Goal: Communication & Community: Answer question/provide support

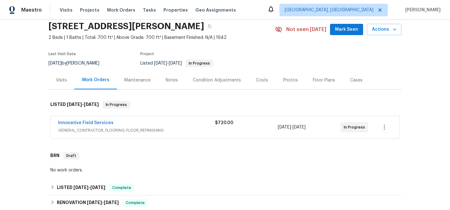
scroll to position [29, 0]
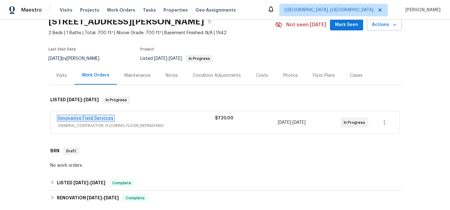
click at [80, 118] on link "Innovative Field Services" at bounding box center [85, 118] width 55 height 4
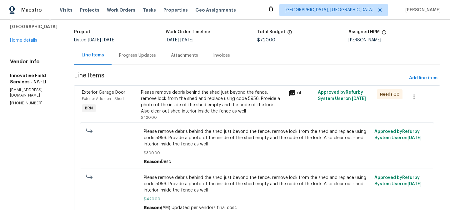
click at [129, 60] on div "Progress Updates" at bounding box center [138, 55] width 52 height 18
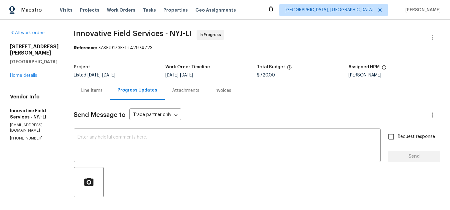
click at [94, 95] on div "Line Items" at bounding box center [92, 90] width 36 height 18
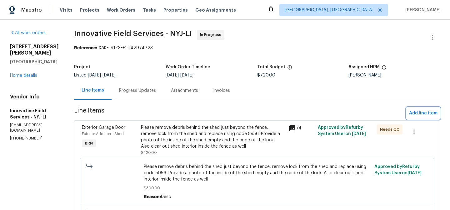
click at [411, 114] on span "Add line item" at bounding box center [423, 113] width 28 height 8
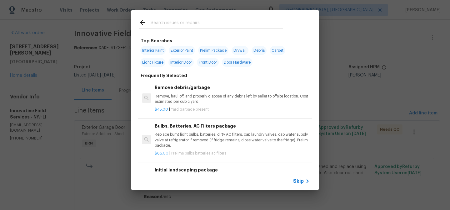
click at [300, 180] on span "Skip" at bounding box center [298, 181] width 11 height 6
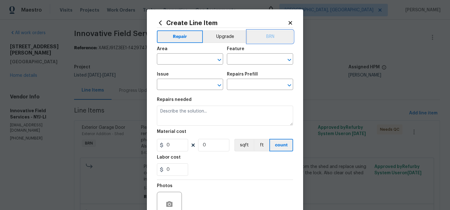
click at [268, 36] on button "BRN" at bounding box center [270, 36] width 46 height 13
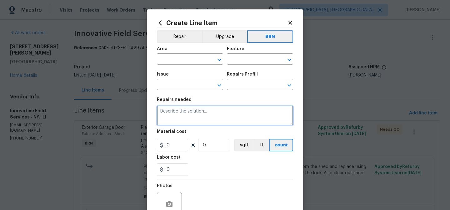
click at [197, 122] on textarea at bounding box center [225, 115] width 136 height 20
paste textarea "Remove all trash/debris under the deck and haul offsite."
type textarea "Remove all trash/debris under the deck and haul offsite."
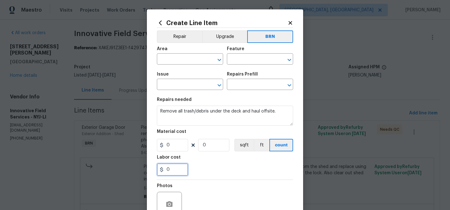
click at [177, 169] on input "0" at bounding box center [172, 169] width 31 height 13
type input "1200"
click at [217, 146] on input "0" at bounding box center [213, 145] width 31 height 13
type input "1"
click at [177, 60] on input "text" at bounding box center [181, 60] width 49 height 10
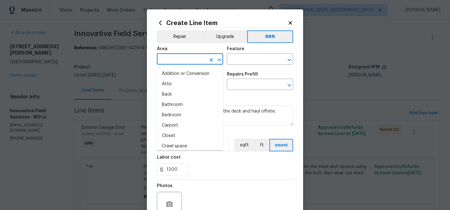
type input "i"
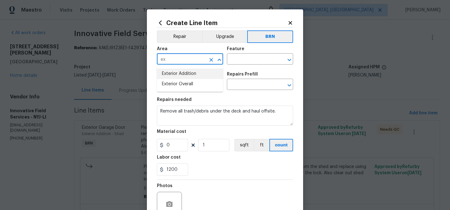
click at [183, 84] on li "Exterior Overall" at bounding box center [190, 84] width 66 height 10
type input "Exterior Overall"
click at [242, 58] on input "text" at bounding box center [251, 60] width 49 height 10
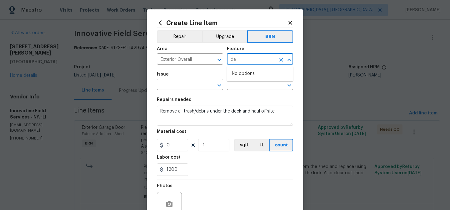
type input "d"
click at [241, 87] on li "Deck" at bounding box center [260, 88] width 66 height 10
type input "Deck"
click at [193, 86] on input "text" at bounding box center [181, 85] width 49 height 10
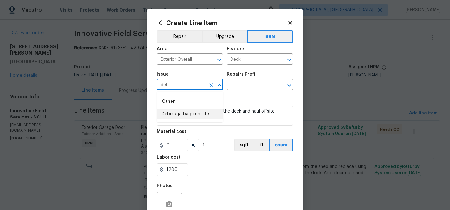
click at [195, 113] on li "Debris/garbage on site" at bounding box center [190, 114] width 66 height 10
type input "Debris/garbage on site"
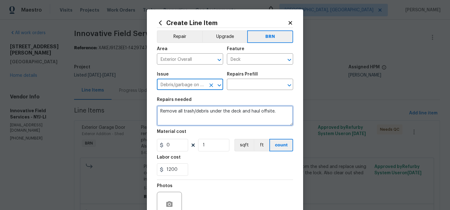
click at [195, 113] on textarea "Remove all trash/debris under the deck and haul offsite." at bounding box center [225, 115] width 136 height 20
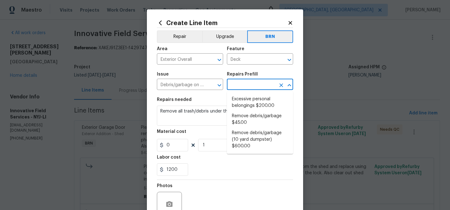
click at [236, 85] on input "text" at bounding box center [251, 85] width 49 height 10
click at [243, 118] on li "Remove debris/garbage $45.00" at bounding box center [260, 119] width 66 height 17
type input "Remove debris/garbage $45.00"
type textarea "Remove, haul off, and properly dispose of any debris left by seller to offsite …"
type input "45"
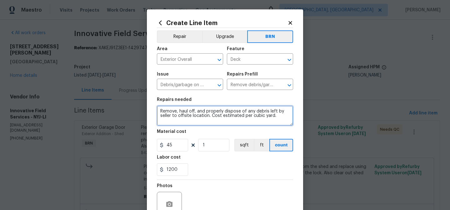
click at [200, 117] on textarea "Remove, haul off, and properly dispose of any debris left by seller to offsite …" at bounding box center [225, 115] width 136 height 20
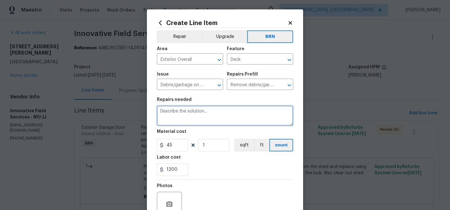
paste textarea "Remove all trash/debris under the deck and haul offsite."
type textarea "Remove all trash/debris under the deck and haul offsite."
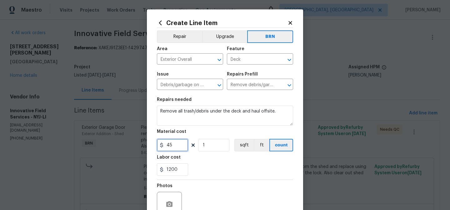
click at [181, 143] on input "45" at bounding box center [172, 145] width 31 height 13
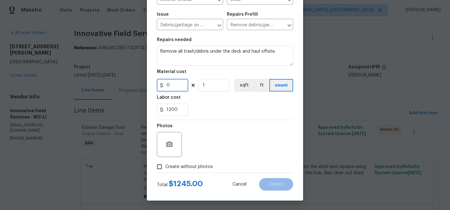
type input "0"
click at [167, 163] on label "Create without photos" at bounding box center [183, 166] width 59 height 12
click at [165, 163] on input "Create without photos" at bounding box center [160, 166] width 12 height 12
checkbox input "true"
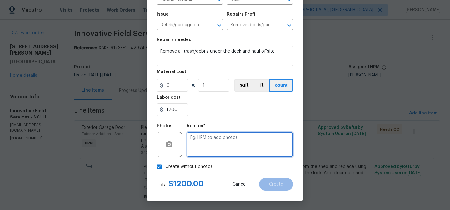
click at [214, 147] on textarea at bounding box center [240, 144] width 106 height 25
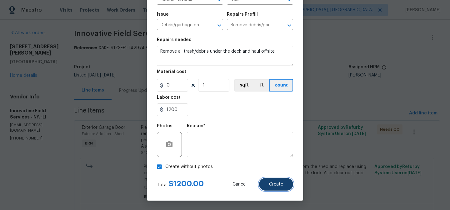
click at [283, 180] on button "Create" at bounding box center [276, 184] width 34 height 13
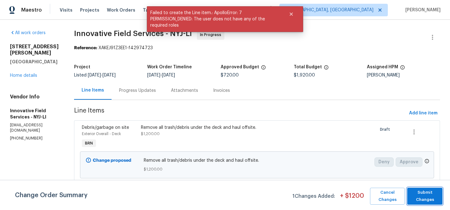
click at [420, 196] on span "Submit Changes" at bounding box center [425, 196] width 29 height 14
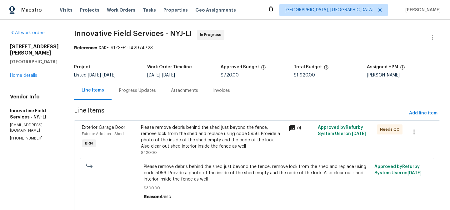
click at [142, 90] on div "Progress Updates" at bounding box center [137, 90] width 37 height 6
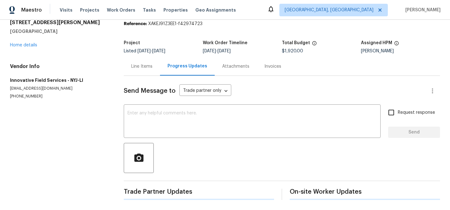
scroll to position [39, 0]
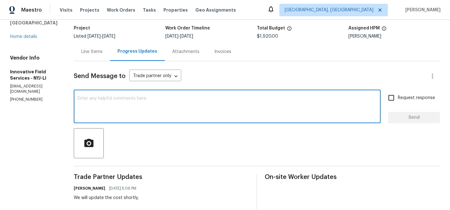
click at [118, 108] on textarea at bounding box center [228, 107] width 300 height 22
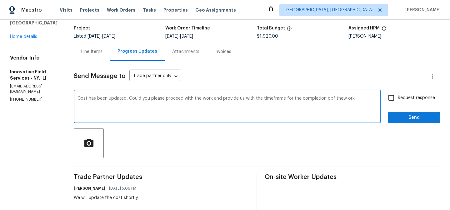
type textarea "Cost has been updated, Could you please proceed with the work and provide us wi…"
click at [115, 93] on div "Cost has been updated, Could you please proceed with the work and provide us wi…" at bounding box center [227, 107] width 307 height 32
click at [106, 98] on textarea "Cost has been updated, Could you please proceed with the work and provide us wi…" at bounding box center [228, 107] width 300 height 22
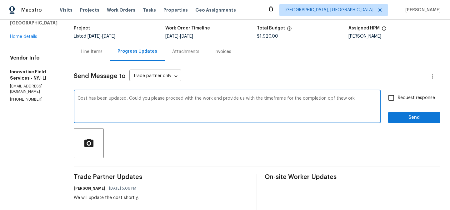
click at [106, 98] on textarea "Cost has been updated, Could you please proceed with the work and provide us wi…" at bounding box center [228, 107] width 300 height 22
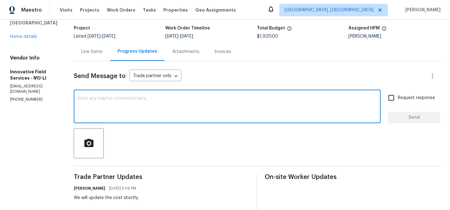
paste textarea "cost has been updated. Kindly proceed with the work and provide us with the exp…"
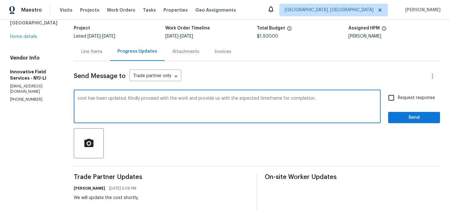
click at [79, 99] on textarea "cost has been updated. Kindly proceed with the work and provide us with the exp…" at bounding box center [228, 107] width 300 height 22
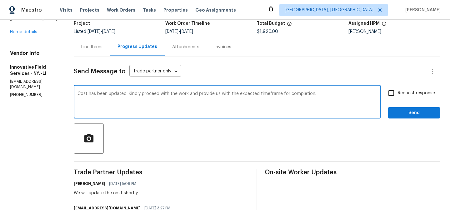
scroll to position [44, 0]
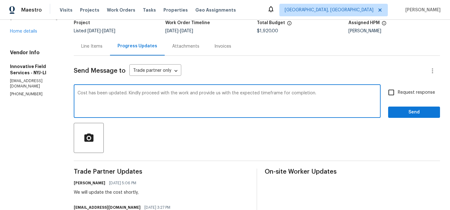
type textarea "Cost has been updated. Kindly proceed with the work and provide us with the exp…"
click at [410, 91] on span "Request response" at bounding box center [416, 92] width 37 height 7
click at [398, 91] on input "Request response" at bounding box center [391, 92] width 13 height 13
checkbox input "true"
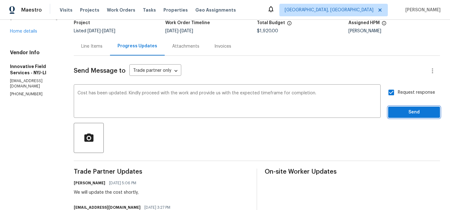
click at [400, 116] on button "Send" at bounding box center [414, 112] width 52 height 12
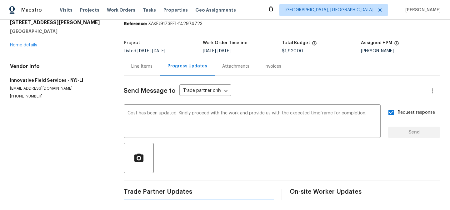
scroll to position [0, 0]
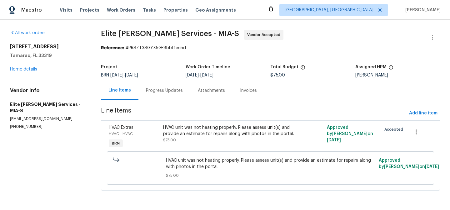
click at [161, 94] on div "Progress Updates" at bounding box center [165, 90] width 52 height 18
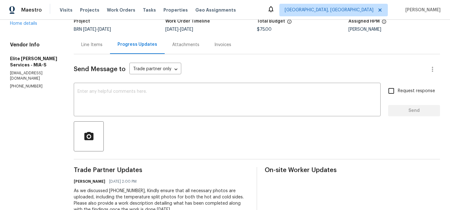
scroll to position [33, 0]
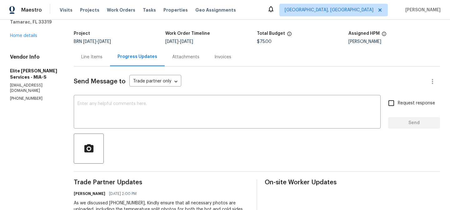
click at [104, 60] on div "Line Items" at bounding box center [92, 57] width 36 height 18
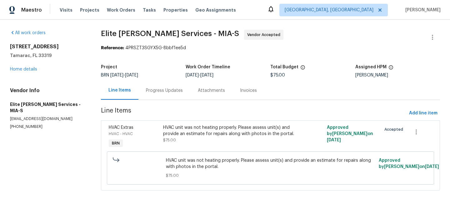
click at [193, 129] on div "HVAC unit was not heating properly. Please assess unit(s) and provide an estima…" at bounding box center [229, 130] width 133 height 13
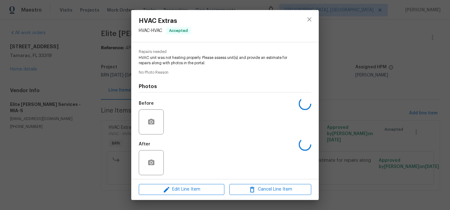
scroll to position [63, 0]
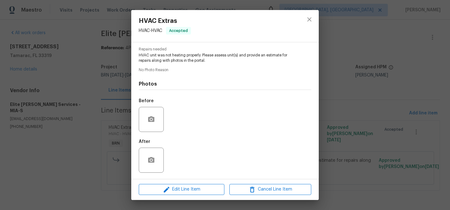
click at [87, 98] on div "HVAC Extras HVAC - HVAC Accepted Vendor Elite Manning Services Account Category…" at bounding box center [225, 105] width 450 height 210
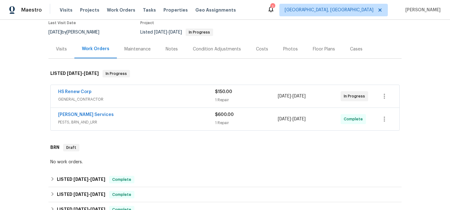
scroll to position [119, 0]
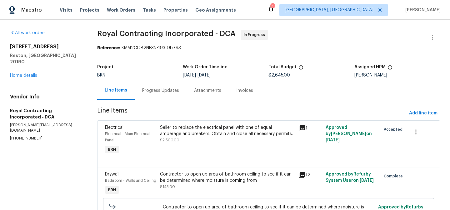
click at [160, 89] on div "Progress Updates" at bounding box center [160, 90] width 37 height 6
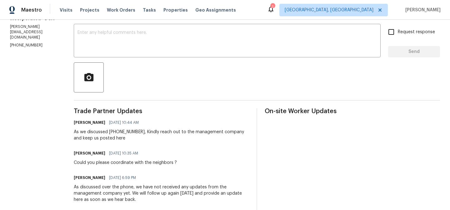
scroll to position [106, 0]
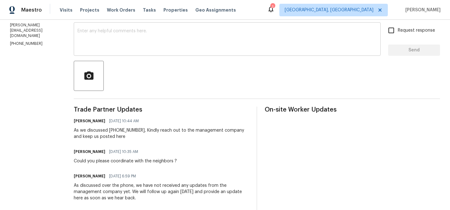
click at [98, 50] on textarea at bounding box center [228, 40] width 300 height 22
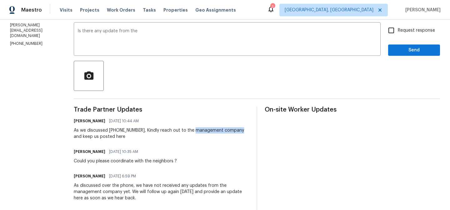
drag, startPoint x: 197, startPoint y: 131, endPoint x: 254, endPoint y: 131, distance: 56.3
copy div "management company"
click at [173, 38] on textarea "Is there any update from the" at bounding box center [228, 40] width 300 height 22
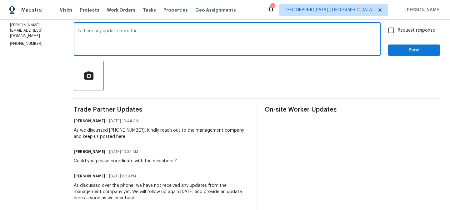
paste textarea "management company"
type textarea "Is there any update from the management company?"
click at [399, 37] on div "Request response Send" at bounding box center [414, 40] width 52 height 32
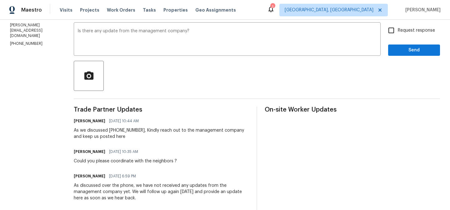
click at [396, 31] on input "Request response" at bounding box center [391, 30] width 13 height 13
checkbox input "true"
click at [400, 53] on span "Send" at bounding box center [414, 50] width 42 height 8
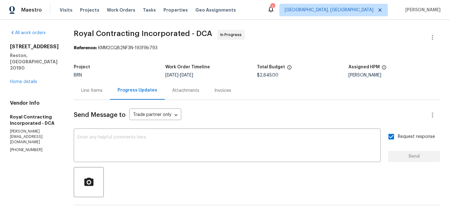
scroll to position [92, 0]
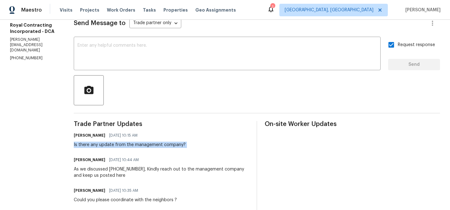
copy div "Is there any update from the management company?"
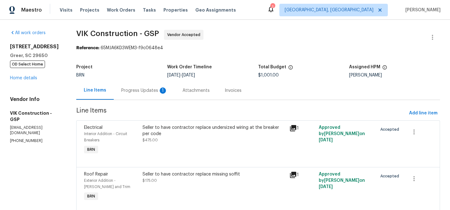
click at [149, 87] on div "Progress Updates 1" at bounding box center [144, 90] width 46 height 6
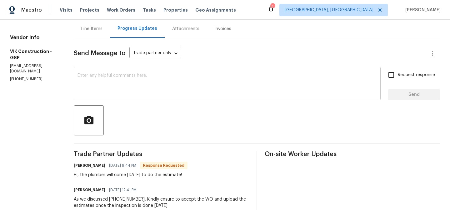
scroll to position [67, 0]
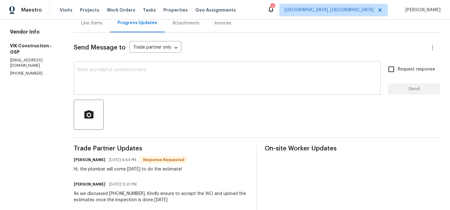
click at [113, 82] on textarea at bounding box center [228, 79] width 300 height 22
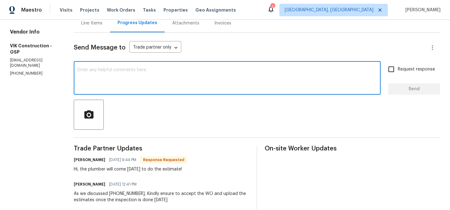
scroll to position [52, 0]
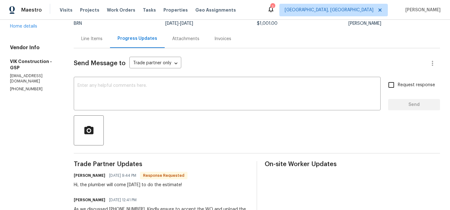
click at [103, 37] on div "Line Items" at bounding box center [91, 39] width 21 height 6
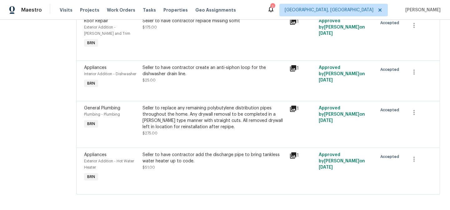
scroll to position [156, 0]
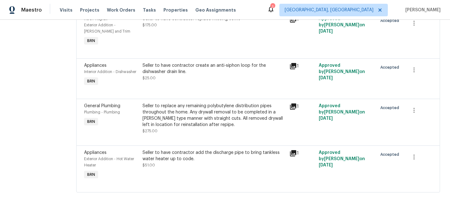
click at [181, 121] on div "Seller to replace any remaining polybutylene distribution pipes throughout the …" at bounding box center [214, 115] width 143 height 25
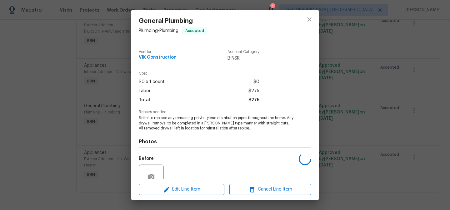
scroll to position [58, 0]
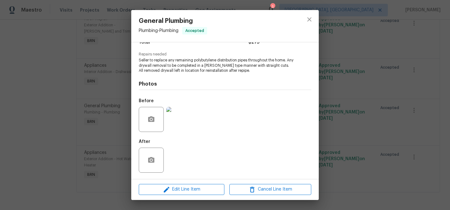
click at [63, 99] on div "General Plumbing Plumbing - Plumbing Accepted Vendor VIK Construction Account C…" at bounding box center [225, 105] width 450 height 210
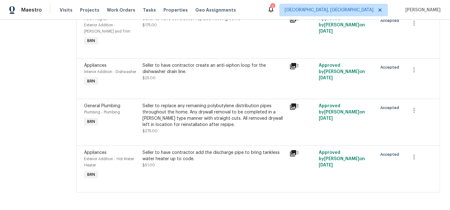
scroll to position [0, 0]
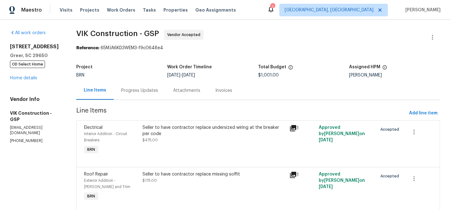
click at [146, 91] on div "Progress Updates" at bounding box center [139, 90] width 37 height 6
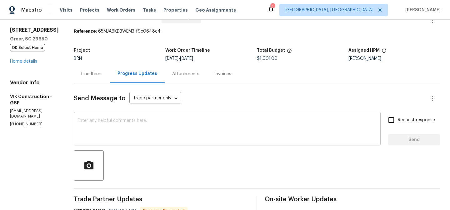
scroll to position [31, 0]
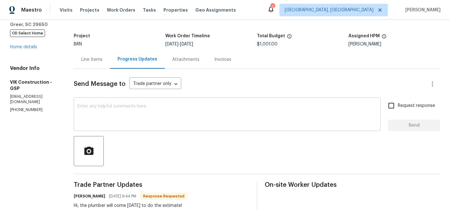
click at [124, 127] on div "x ​" at bounding box center [227, 115] width 307 height 32
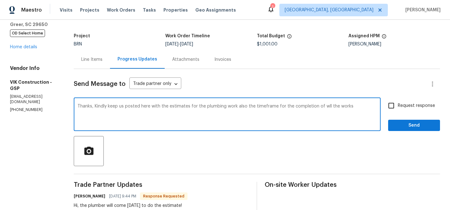
type textarea "Thanks, Kindly keep us posted here with the estimates for the plumbing work als…"
click at [115, 104] on textarea "Thanks, Kindly keep us posted here with the estimates for the plumbing work als…" at bounding box center [228, 115] width 300 height 22
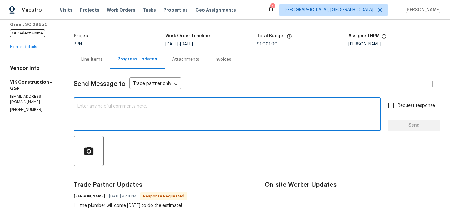
scroll to position [0, 0]
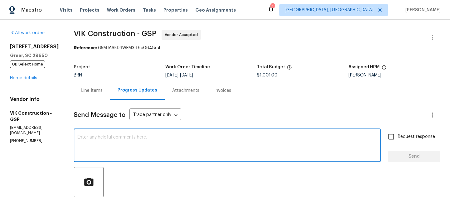
paste textarea "Thank you. Kindly keep us updated with the plumbing estimates as well as the ex…"
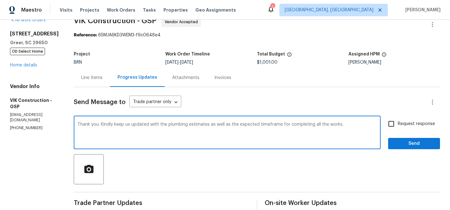
scroll to position [31, 0]
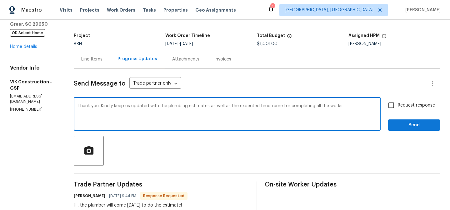
type textarea "Thank you. Kindly keep us updated with the plumbing estimates as well as the ex…"
click at [402, 102] on span "Request response" at bounding box center [416, 105] width 37 height 7
click at [398, 102] on input "Request response" at bounding box center [391, 105] width 13 height 13
checkbox input "true"
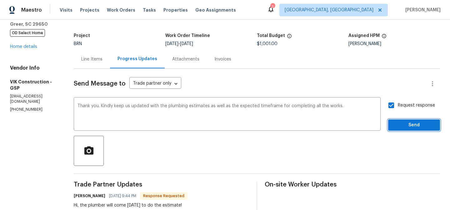
click at [397, 125] on span "Send" at bounding box center [414, 125] width 42 height 8
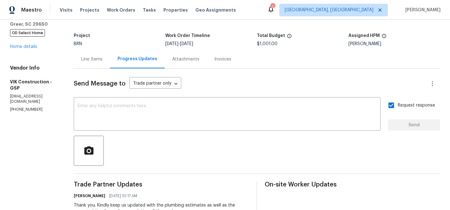
scroll to position [0, 0]
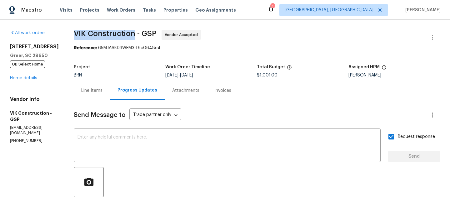
drag, startPoint x: 86, startPoint y: 29, endPoint x: 146, endPoint y: 32, distance: 60.4
copy span "VIK Construction"
click at [23, 77] on link "Home details" at bounding box center [23, 78] width 27 height 4
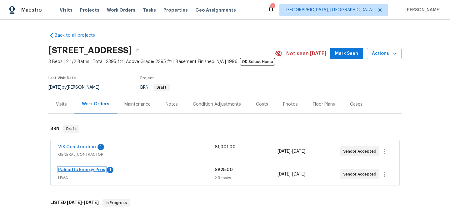
click at [77, 169] on link "Palmetto Energy Pros" at bounding box center [81, 169] width 47 height 4
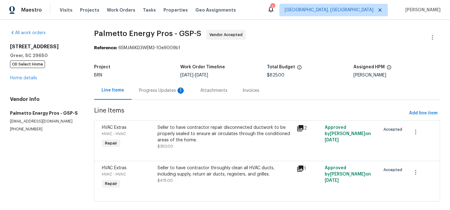
click at [159, 94] on div "Progress Updates 1" at bounding box center [162, 90] width 61 height 18
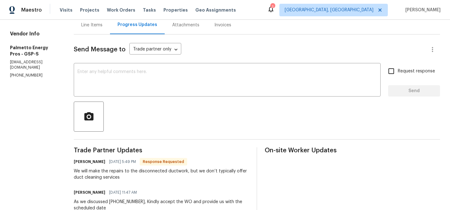
scroll to position [71, 0]
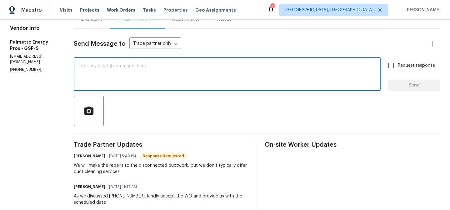
click at [116, 75] on textarea at bounding box center [228, 75] width 300 height 22
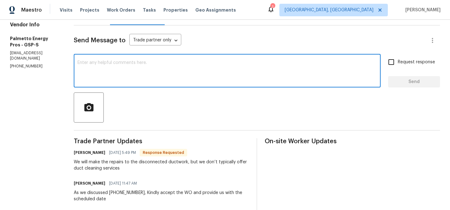
scroll to position [81, 0]
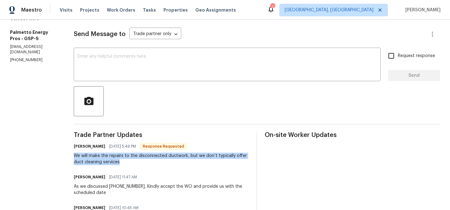
drag, startPoint x: 71, startPoint y: 156, endPoint x: 126, endPoint y: 159, distance: 55.1
click at [126, 159] on div "All work orders 7 Riverton Ct Greer, SC 29650 OD Select Home Home details Vendo…" at bounding box center [225, 100] width 450 height 323
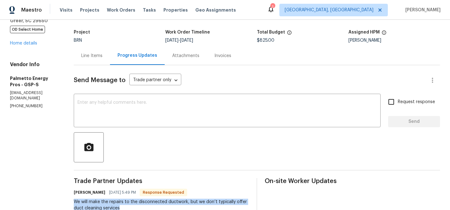
scroll to position [0, 0]
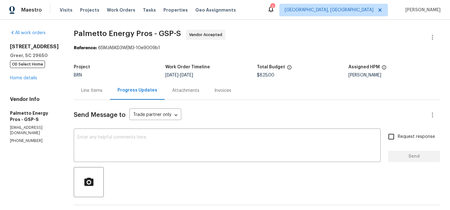
click at [97, 92] on div "Line Items" at bounding box center [91, 90] width 21 height 6
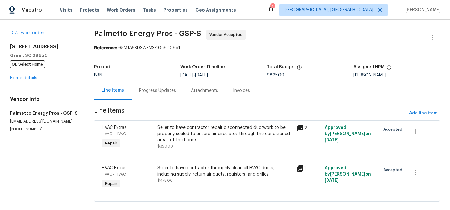
scroll to position [9, 0]
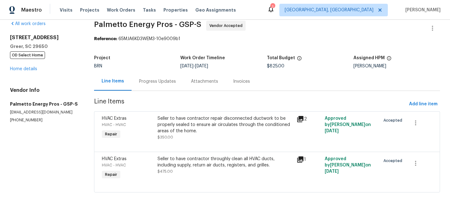
click at [185, 164] on div "Seller to have contractor throughly clean all HVAC ducts, including supply, ret…" at bounding box center [226, 161] width 136 height 13
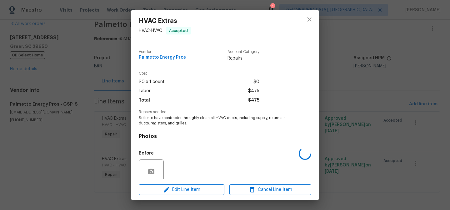
scroll to position [52, 0]
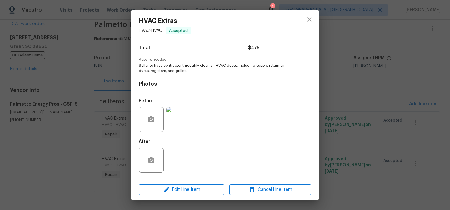
click at [175, 124] on img at bounding box center [178, 119] width 25 height 25
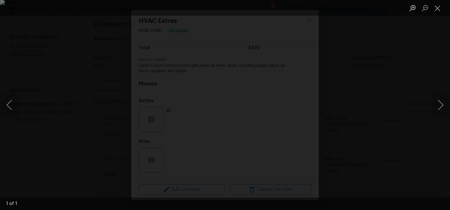
click at [43, 88] on div "Lightbox" at bounding box center [225, 105] width 450 height 210
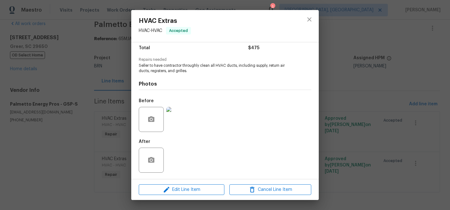
click at [76, 85] on div "HVAC Extras HVAC - HVAC Accepted Vendor Palmetto Energy Pros Account Category R…" at bounding box center [225, 105] width 450 height 210
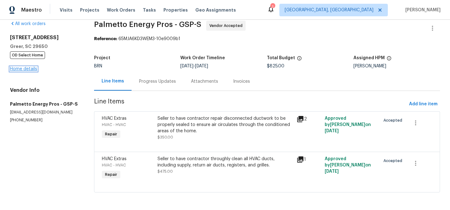
click at [22, 68] on link "Home details" at bounding box center [23, 69] width 27 height 4
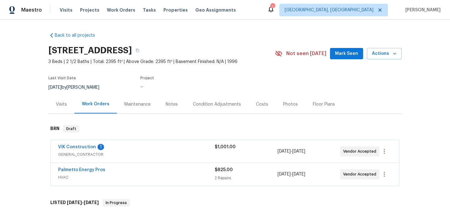
scroll to position [25, 0]
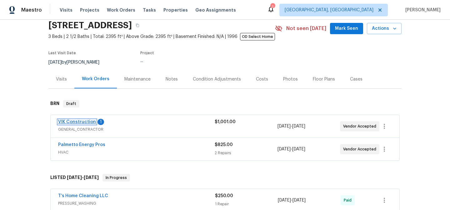
click at [77, 122] on link "VIK Construction" at bounding box center [77, 121] width 38 height 4
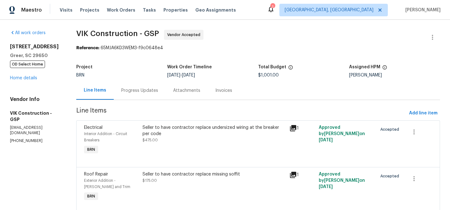
scroll to position [22, 0]
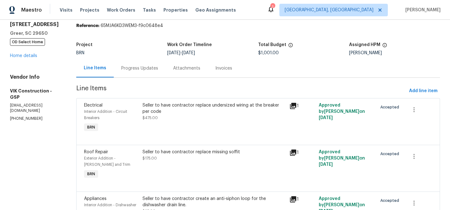
click at [22, 116] on p "(916) 804-9045" at bounding box center [35, 118] width 51 height 5
copy p "(916) 804-9045"
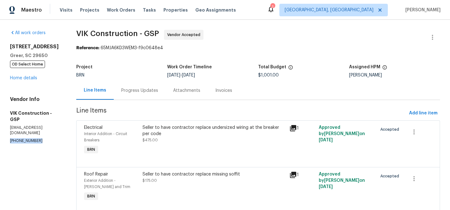
copy p "(916) 804-9045"
click at [417, 118] on button "Add line item" at bounding box center [423, 113] width 33 height 12
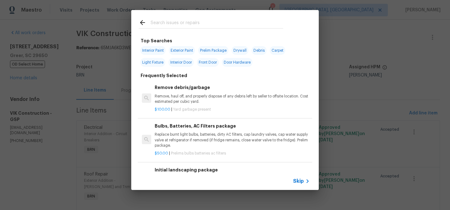
click at [301, 181] on span "Skip" at bounding box center [298, 181] width 11 height 6
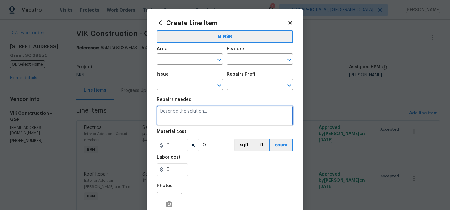
click at [190, 117] on textarea at bounding box center [225, 115] width 136 height 20
paste textarea "Seller to have contractor throughly clean all HVAC ducts, including supply, ret…"
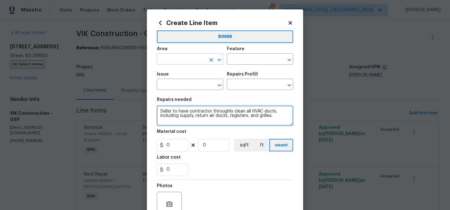
type textarea "Seller to have contractor throughly clean all HVAC ducts, including supply, ret…"
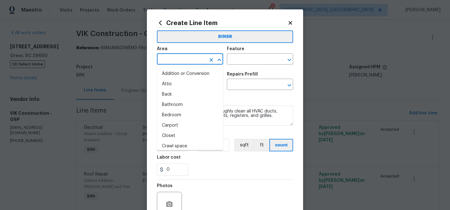
click at [173, 61] on input "text" at bounding box center [181, 60] width 49 height 10
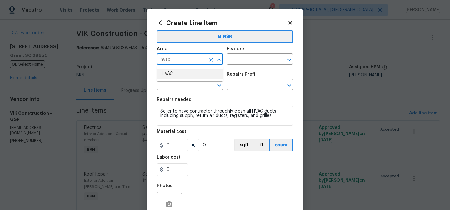
click at [183, 75] on li "HVAC" at bounding box center [190, 73] width 66 height 10
type input "HVAC"
click at [243, 64] on div "Area HVAC ​ Feature ​" at bounding box center [225, 55] width 136 height 25
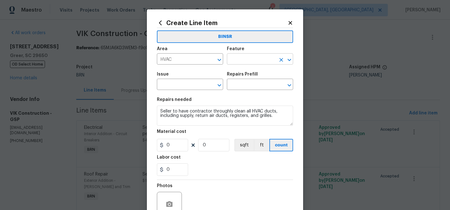
click at [242, 59] on input "text" at bounding box center [251, 60] width 49 height 10
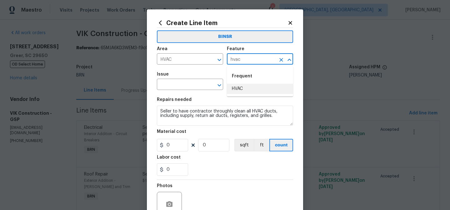
click at [244, 85] on li "HVAC" at bounding box center [260, 88] width 66 height 10
type input "HVAC"
click at [180, 78] on div "Issue" at bounding box center [190, 76] width 66 height 8
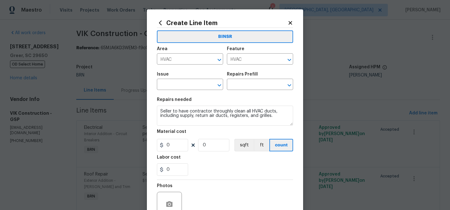
click at [172, 90] on span "Issue ​" at bounding box center [190, 80] width 66 height 25
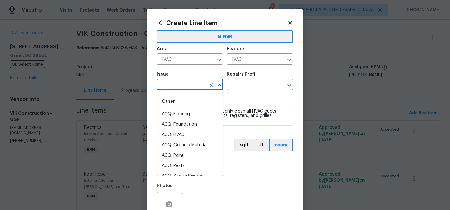
click at [172, 84] on input "text" at bounding box center [181, 85] width 49 height 10
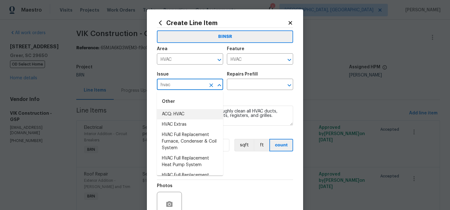
click at [176, 121] on li "HVAC Extras" at bounding box center [190, 124] width 66 height 10
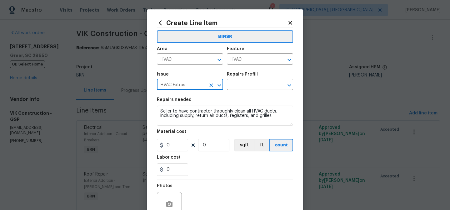
type input "HVAC Extras"
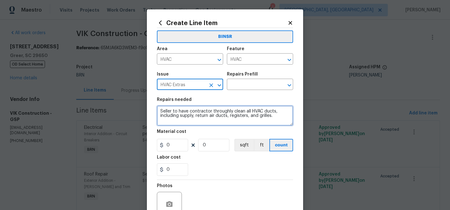
click at [175, 111] on textarea "Seller to have contractor throughly clean all HVAC ducts, including supply, ret…" at bounding box center [225, 115] width 136 height 20
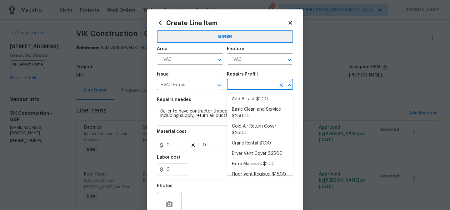
click at [243, 84] on input "text" at bounding box center [251, 85] width 49 height 10
click at [243, 95] on li "Add A Task $1.00" at bounding box center [260, 99] width 66 height 10
type input "Add A Task $1.00"
type textarea "HPM to detail"
type input "1"
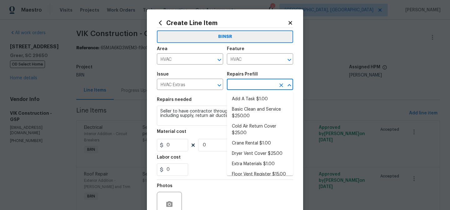
type input "1"
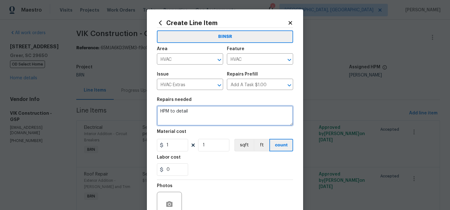
click at [206, 115] on textarea "HPM to detail" at bounding box center [225, 115] width 136 height 20
paste textarea "Seller to have contractor throughly clean all HVAC ducts, including supply, ret…"
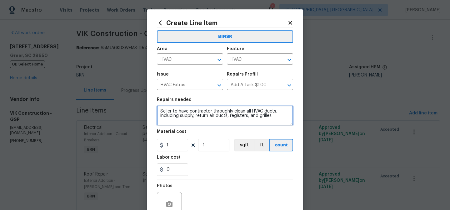
type textarea "Seller to have contractor throughly clean all HVAC ducts, including supply, ret…"
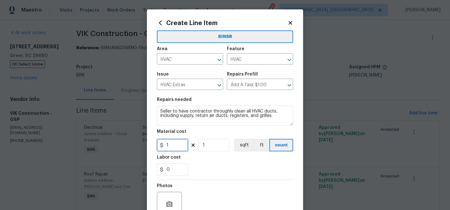
click at [183, 142] on input "1" at bounding box center [172, 145] width 31 height 13
type input "0"
click at [176, 168] on input "0" at bounding box center [172, 169] width 31 height 13
type input "475"
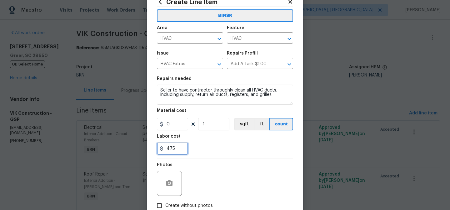
scroll to position [46, 0]
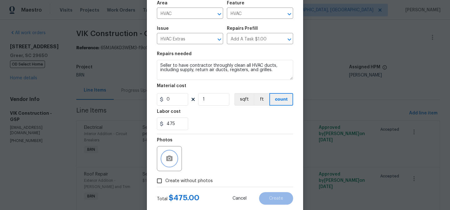
click at [171, 158] on icon "button" at bounding box center [170, 158] width 8 height 8
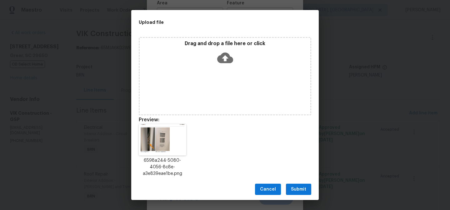
click at [295, 189] on span "Submit" at bounding box center [298, 189] width 15 height 8
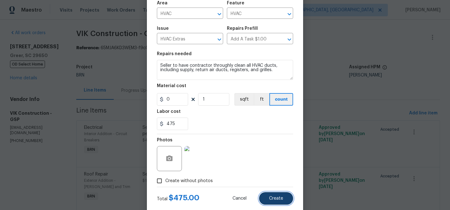
click at [270, 201] on button "Create" at bounding box center [276, 198] width 34 height 13
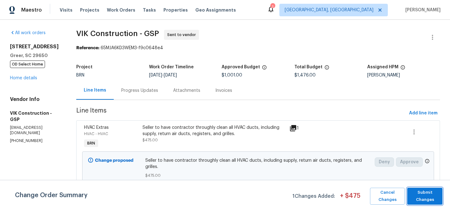
click at [423, 196] on span "Submit Changes" at bounding box center [425, 196] width 29 height 14
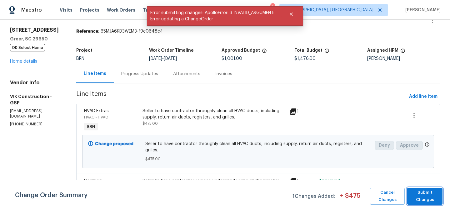
scroll to position [22, 0]
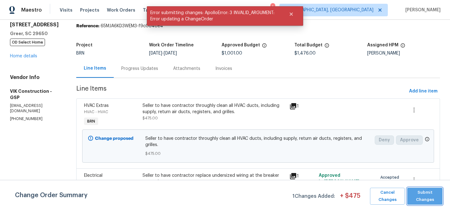
click at [424, 196] on span "Submit Changes" at bounding box center [425, 196] width 29 height 14
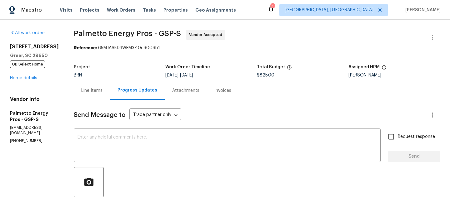
click at [93, 88] on div "Line Items" at bounding box center [91, 90] width 21 height 6
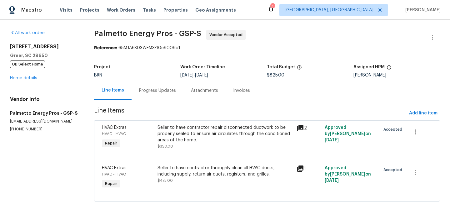
scroll to position [9, 0]
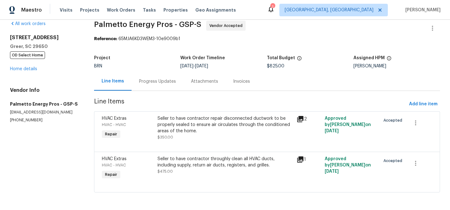
click at [177, 152] on div "HVAC Extras HVAC - HVAC Repair Seller to have contractor throughly clean all HV…" at bounding box center [267, 171] width 346 height 41
click at [170, 159] on div "Seller to have contractor throughly clean all HVAC ducts, including supply, ret…" at bounding box center [226, 161] width 136 height 13
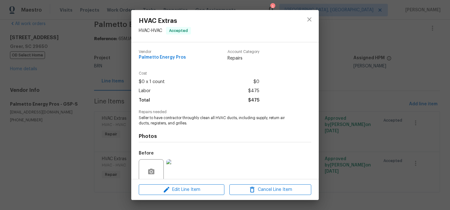
click at [160, 126] on div "Photos Before After" at bounding box center [225, 176] width 173 height 103
click at [160, 125] on div "Photos Before After" at bounding box center [225, 176] width 173 height 103
click at [156, 118] on span "Seller to have contractor throughly clean all HVAC ducts, including supply, ret…" at bounding box center [216, 120] width 155 height 11
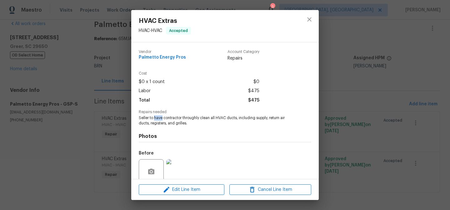
click at [156, 118] on span "Seller to have contractor throughly clean all HVAC ducts, including supply, ret…" at bounding box center [216, 120] width 155 height 11
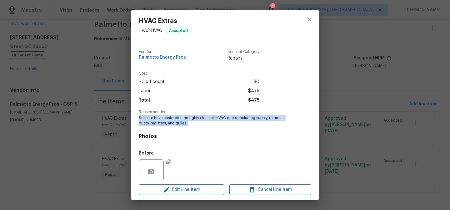
click at [156, 118] on span "Seller to have contractor throughly clean all HVAC ducts, including supply, ret…" at bounding box center [216, 120] width 155 height 11
copy span "Seller to have contractor throughly clean all HVAC ducts, including supply, ret…"
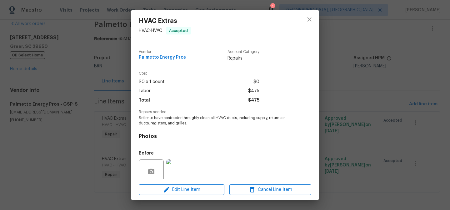
click at [69, 50] on div "HVAC Extras HVAC - HVAC Accepted Vendor Palmetto Energy Pros Account Category R…" at bounding box center [225, 105] width 450 height 210
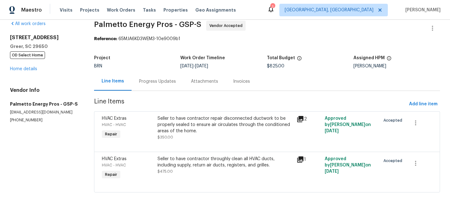
click at [139, 76] on div "Progress Updates" at bounding box center [158, 81] width 52 height 18
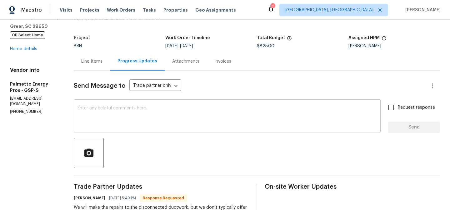
scroll to position [42, 0]
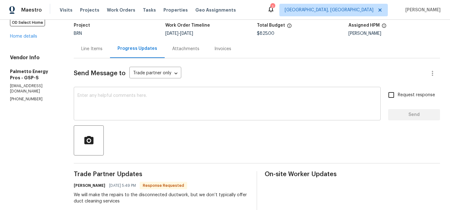
click at [124, 112] on textarea at bounding box center [228, 104] width 300 height 22
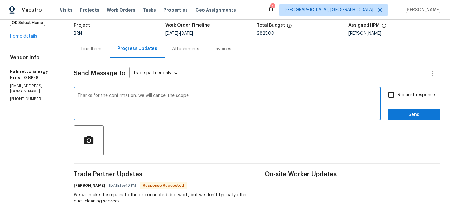
type textarea "Thanks for the confirmation, we will cancel the scope"
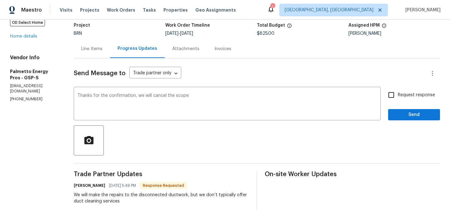
click at [413, 92] on span "Request response" at bounding box center [416, 95] width 37 height 7
click at [398, 92] on input "Request response" at bounding box center [391, 94] width 13 height 13
checkbox input "true"
click at [406, 115] on span "Send" at bounding box center [414, 115] width 42 height 8
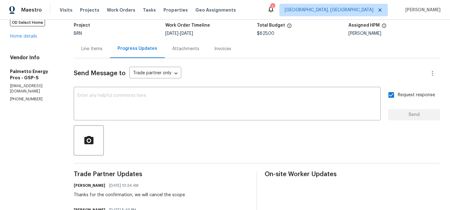
click at [88, 45] on div "Line Items" at bounding box center [92, 48] width 36 height 18
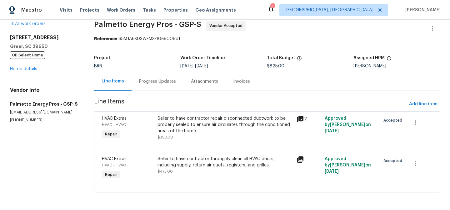
click at [172, 167] on div "Seller to have contractor throughly clean all HVAC ducts, including supply, ret…" at bounding box center [226, 161] width 136 height 13
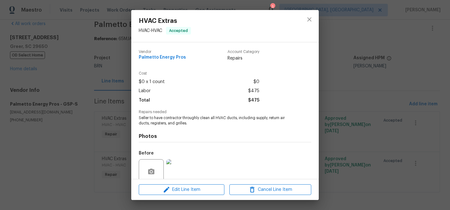
click at [169, 125] on span "Seller to have contractor throughly clean all HVAC ducts, including supply, ret…" at bounding box center [216, 120] width 155 height 11
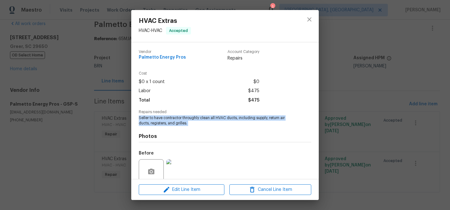
click at [169, 125] on span "Seller to have contractor throughly clean all HVAC ducts, including supply, ret…" at bounding box center [216, 120] width 155 height 11
copy span "Seller to have contractor throughly clean all HVAC ducts, including supply, ret…"
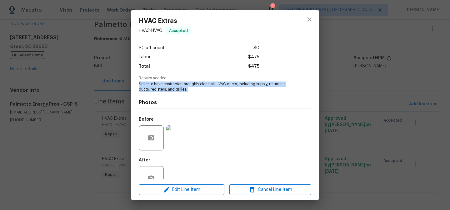
scroll to position [52, 0]
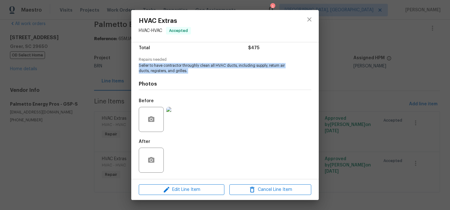
click at [178, 120] on img at bounding box center [178, 119] width 25 height 25
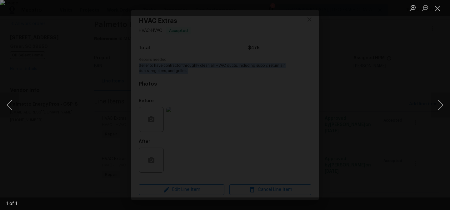
click at [70, 48] on div "Lightbox" at bounding box center [225, 105] width 450 height 210
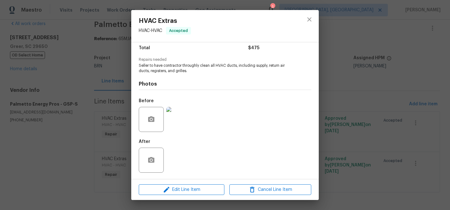
click at [49, 122] on div "HVAC Extras HVAC - HVAC Accepted Vendor Palmetto Energy Pros Account Category R…" at bounding box center [225, 105] width 450 height 210
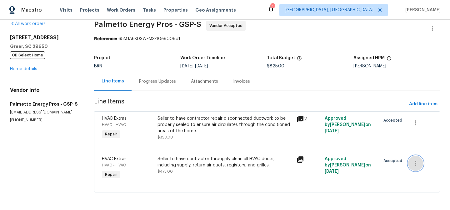
click at [417, 162] on icon "button" at bounding box center [416, 163] width 8 height 8
click at [419, 161] on li "Cancel" at bounding box center [420, 163] width 24 height 10
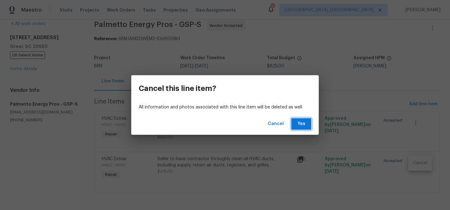
click at [298, 121] on span "Yes" at bounding box center [301, 124] width 10 height 8
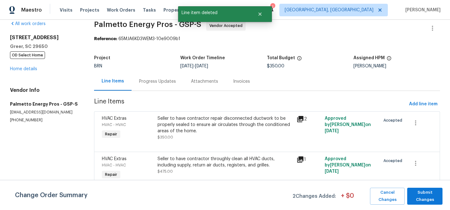
scroll to position [0, 0]
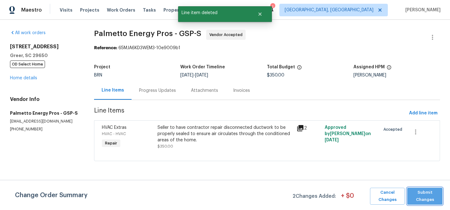
click at [422, 196] on span "Submit Changes" at bounding box center [425, 196] width 29 height 14
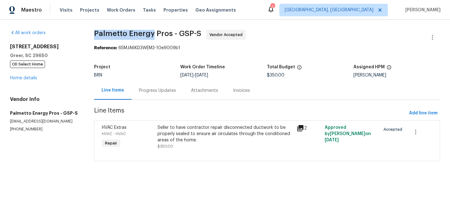
drag, startPoint x: 90, startPoint y: 34, endPoint x: 151, endPoint y: 34, distance: 60.7
click at [151, 34] on div "All work orders [STREET_ADDRESS] OD Select Home Home details Vendor Info Palmet…" at bounding box center [225, 99] width 450 height 159
copy span "Palmetto Energy"
click at [160, 83] on div "Progress Updates" at bounding box center [158, 90] width 52 height 18
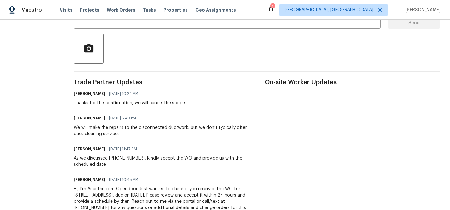
scroll to position [134, 0]
drag, startPoint x: 84, startPoint y: 127, endPoint x: 129, endPoint y: 129, distance: 44.1
click at [129, 129] on div "We will make the repairs to the disconnected ductwork, but we don’t typically o…" at bounding box center [161, 130] width 175 height 13
click at [102, 128] on div "We will make the repairs to the disconnected ductwork, but we don’t typically o…" at bounding box center [161, 130] width 175 height 13
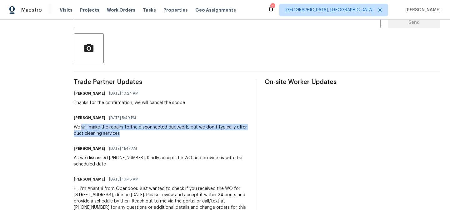
drag, startPoint x: 84, startPoint y: 127, endPoint x: 124, endPoint y: 130, distance: 39.6
click at [124, 130] on div "We will make the repairs to the disconnected ductwork, but we don’t typically o…" at bounding box center [161, 130] width 175 height 13
copy div "will make the repairs to the disconnected ductwork, but we don’t typically offe…"
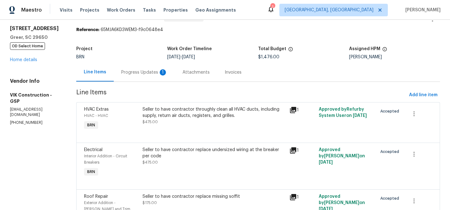
click at [139, 78] on div "Progress Updates 1" at bounding box center [144, 72] width 61 height 18
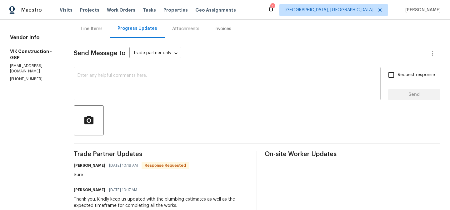
scroll to position [62, 0]
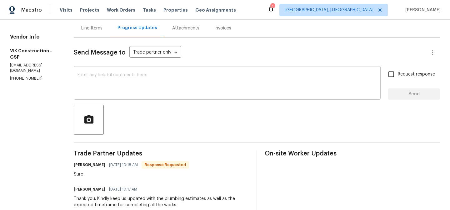
click at [124, 79] on textarea at bounding box center [228, 84] width 300 height 22
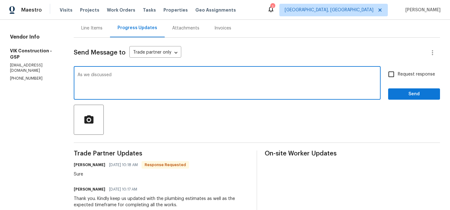
click at [28, 76] on p "[PHONE_NUMBER]" at bounding box center [34, 78] width 49 height 5
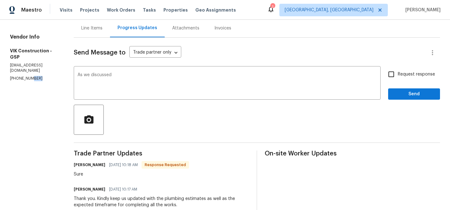
click at [28, 76] on p "[PHONE_NUMBER]" at bounding box center [34, 78] width 49 height 5
copy p "[PHONE_NUMBER]"
click at [134, 77] on textarea "As we discussed" at bounding box center [228, 84] width 300 height 22
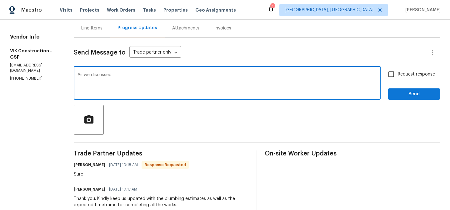
paste textarea "[PHONE_NUMBER]"
drag, startPoint x: 247, startPoint y: 75, endPoint x: 292, endPoint y: 77, distance: 45.7
click at [292, 77] on textarea "As we discussed [PHONE_NUMBER], we have added another scope for cleaning the" at bounding box center [228, 84] width 300 height 22
paste textarea "all HVAC ducts, including supply, return air ducts, registers, and grilles."
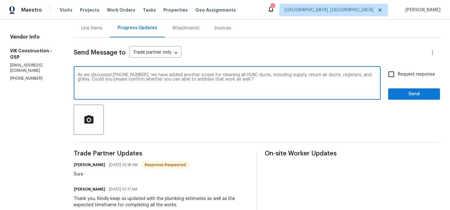
type textarea "As we discussed [PHONE_NUMBER], we have added another scope for cleaning all HV…"
click at [392, 73] on input "Request response" at bounding box center [391, 74] width 13 height 13
checkbox input "true"
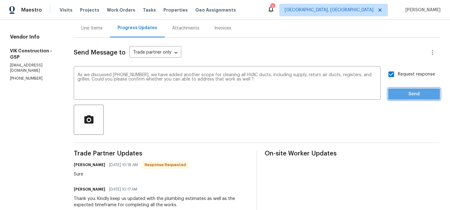
click at [396, 92] on span "Send" at bounding box center [414, 94] width 42 height 8
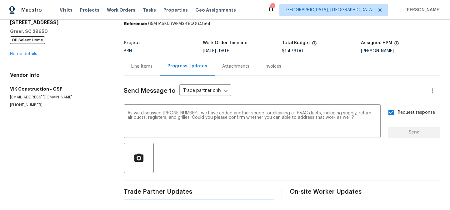
scroll to position [0, 0]
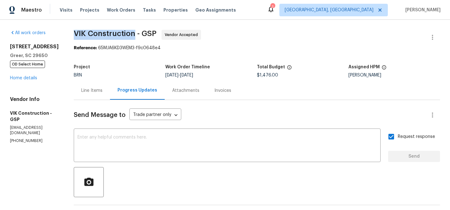
drag, startPoint x: 80, startPoint y: 33, endPoint x: 147, endPoint y: 31, distance: 67.3
copy span "VIK Construction"
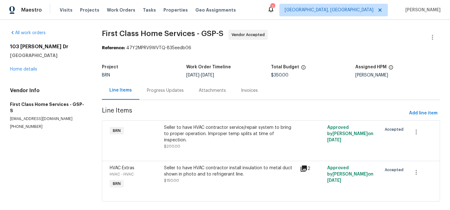
click at [146, 85] on div "Progress Updates" at bounding box center [165, 90] width 52 height 18
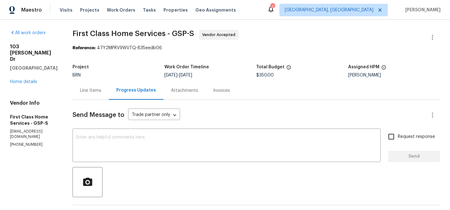
click at [22, 142] on p "[PHONE_NUMBER]" at bounding box center [34, 144] width 48 height 5
copy p "[PHONE_NUMBER]"
click at [85, 85] on div "Line Items" at bounding box center [91, 90] width 36 height 18
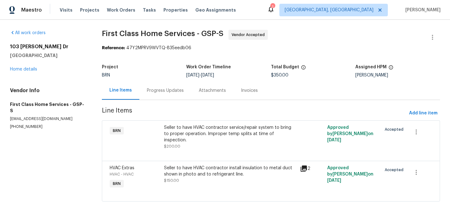
scroll to position [3, 0]
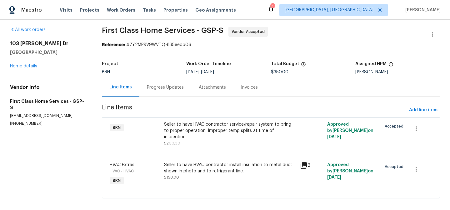
click at [158, 93] on div "Progress Updates" at bounding box center [165, 87] width 52 height 18
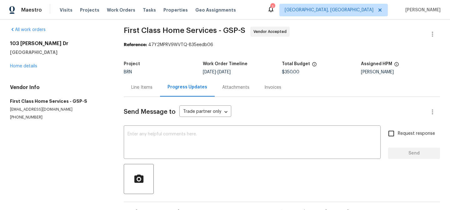
scroll to position [24, 0]
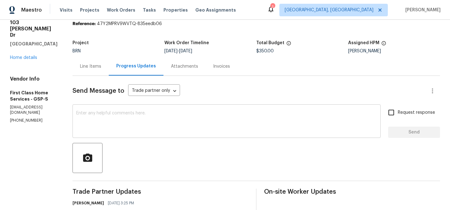
click at [128, 118] on textarea at bounding box center [226, 122] width 301 height 22
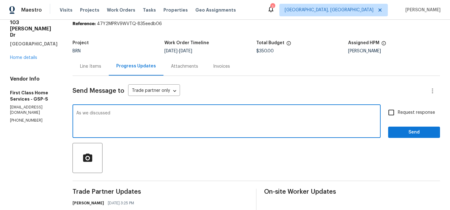
click at [28, 104] on p "info@firstclassheat.com" at bounding box center [34, 109] width 48 height 11
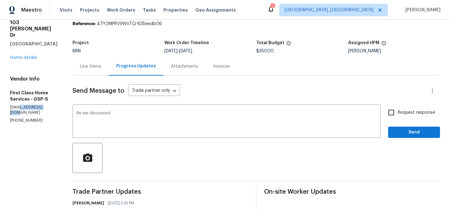
click at [28, 104] on p "info@firstclassheat.com" at bounding box center [34, 109] width 48 height 11
click at [25, 98] on div "Vendor Info First Class Home Services - GSP-S info@firstclassheat.com (864) 791…" at bounding box center [34, 99] width 48 height 47
click at [25, 118] on p "(864) 791-5648" at bounding box center [34, 120] width 48 height 5
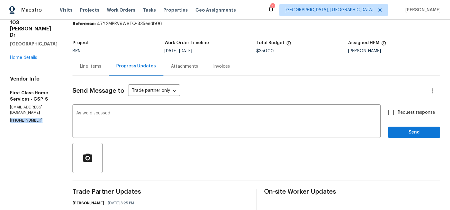
click at [25, 118] on p "(864) 791-5648" at bounding box center [34, 120] width 48 height 5
copy p "(864) 791-5648"
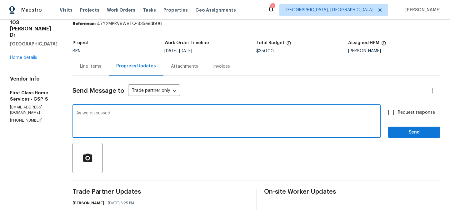
click at [122, 115] on textarea "As we discussed" at bounding box center [226, 122] width 301 height 22
paste textarea "(864) 791-5648"
click at [215, 112] on textarea "As we discussed (864) 791-5648, Kindly keep us posted here with the completion" at bounding box center [226, 122] width 301 height 22
click at [277, 116] on textarea "As we discussed (864) 791-5648, Kindly keep us posted here with the necessary c…" at bounding box center [226, 122] width 301 height 22
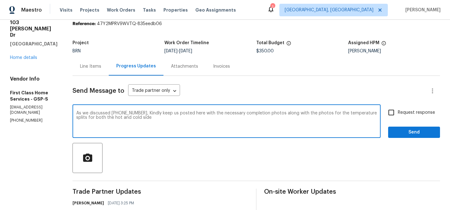
drag, startPoint x: 127, startPoint y: 118, endPoint x: 183, endPoint y: 119, distance: 55.7
click at [177, 118] on textarea "As we discussed (864) 791-5648, Kindly keep us posted here with the necessary c…" at bounding box center [226, 122] width 301 height 22
type textarea "As we discussed (864) 791-5648, Kindly keep us posted here with the necessary c…"
click at [394, 111] on input "Request response" at bounding box center [391, 112] width 13 height 13
checkbox input "true"
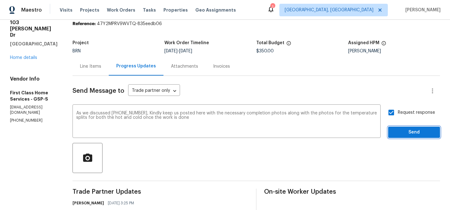
click at [394, 128] on button "Send" at bounding box center [414, 132] width 52 height 12
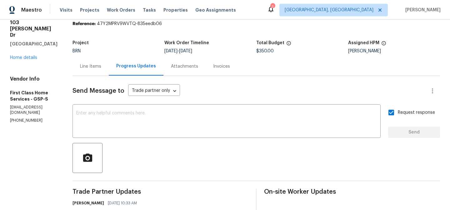
scroll to position [0, 0]
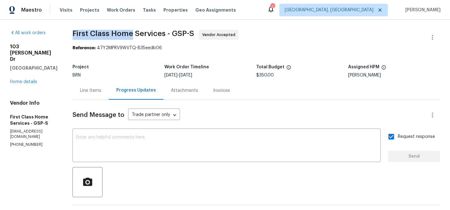
drag, startPoint x: 70, startPoint y: 36, endPoint x: 130, endPoint y: 35, distance: 60.7
copy span "First Class Home"
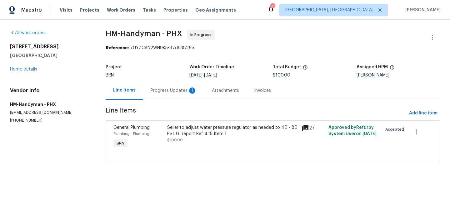
click at [162, 88] on div "Progress Updates 1" at bounding box center [174, 90] width 46 height 6
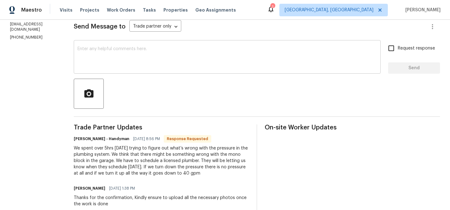
scroll to position [90, 0]
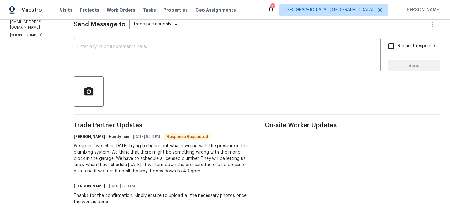
click at [126, 38] on div "Send Message to Trade partner only Trade partner only ​ x ​ Request response Se…" at bounding box center [257, 159] width 366 height 301
click at [110, 49] on textarea at bounding box center [228, 55] width 300 height 22
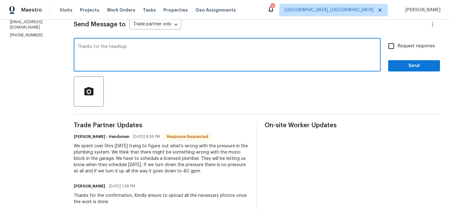
drag, startPoint x: 113, startPoint y: 49, endPoint x: 160, endPoint y: 49, distance: 47.2
click at [160, 49] on textarea "Thanks for the headsup" at bounding box center [228, 55] width 300 height 22
drag, startPoint x: 114, startPoint y: 48, endPoint x: 169, endPoint y: 48, distance: 55.3
click at [169, 48] on textarea "Thanks for the headsup" at bounding box center [228, 55] width 300 height 22
type textarea "Thanks for the confirmation, keep us posted here once the plumber visited the p…"
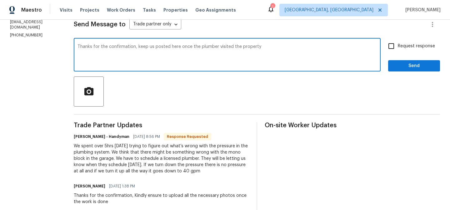
click at [417, 43] on span "Request response" at bounding box center [416, 46] width 37 height 7
click at [398, 43] on input "Request response" at bounding box center [391, 45] width 13 height 13
checkbox input "true"
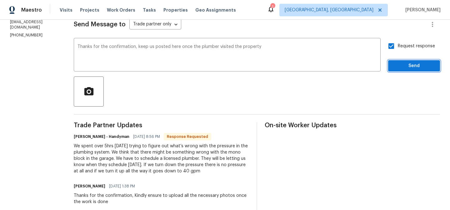
click at [405, 68] on span "Send" at bounding box center [414, 66] width 42 height 8
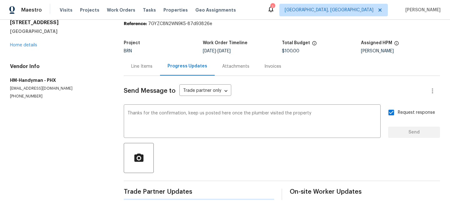
scroll to position [0, 0]
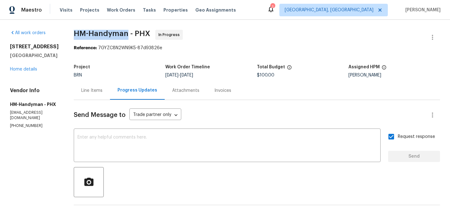
drag, startPoint x: 74, startPoint y: 33, endPoint x: 134, endPoint y: 32, distance: 60.0
copy span "HM-Handyman"
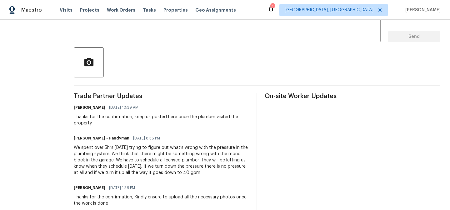
scroll to position [121, 0]
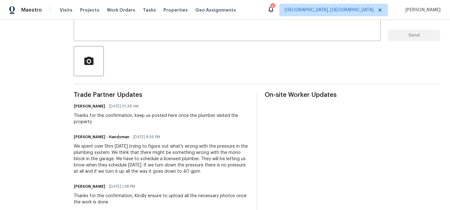
drag, startPoint x: 87, startPoint y: 147, endPoint x: 222, endPoint y: 169, distance: 137.3
click at [222, 169] on div "We spent over 5hrs [DATE] trying to figure out what’s wrong with the pressure i…" at bounding box center [161, 158] width 175 height 31
copy div "spent over 5hrs [DATE] trying to figure out what’s wrong with the pressure in t…"
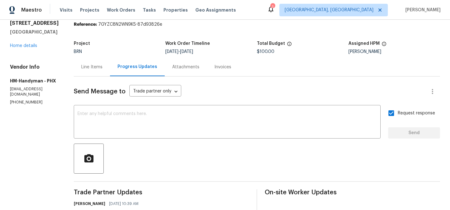
scroll to position [0, 0]
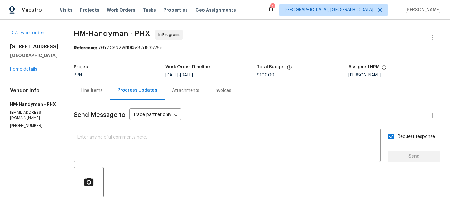
click at [30, 64] on div "[STREET_ADDRESS] Home details" at bounding box center [34, 57] width 49 height 29
click at [25, 69] on link "Home details" at bounding box center [23, 69] width 27 height 4
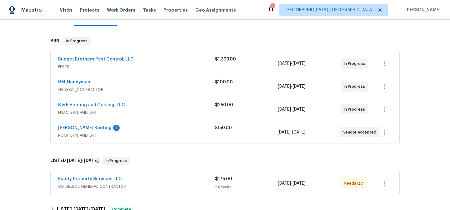
scroll to position [99, 0]
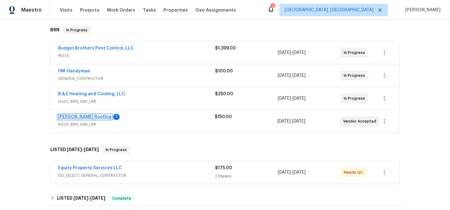
click at [69, 117] on link "[PERSON_NAME] Roofing" at bounding box center [84, 116] width 53 height 4
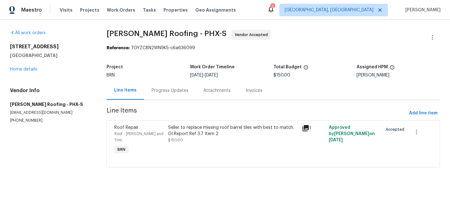
click at [168, 91] on div "Progress Updates" at bounding box center [170, 90] width 37 height 6
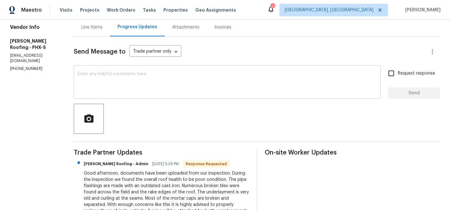
click at [123, 88] on textarea at bounding box center [228, 83] width 300 height 22
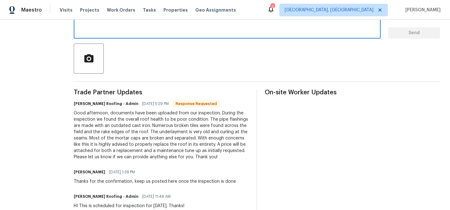
scroll to position [82, 0]
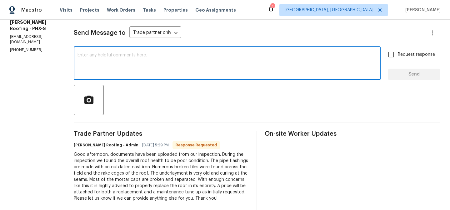
click at [106, 65] on textarea at bounding box center [228, 64] width 300 height 22
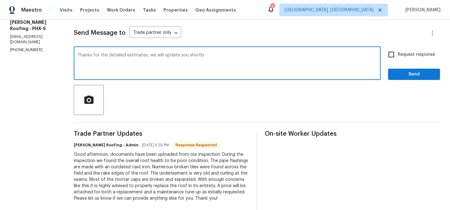
type textarea "Thanks for the detailed estimates, we will update you shortly"
click at [392, 50] on input "Request response" at bounding box center [391, 54] width 13 height 13
checkbox input "true"
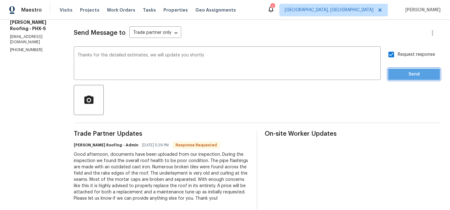
click at [395, 75] on span "Send" at bounding box center [414, 74] width 42 height 8
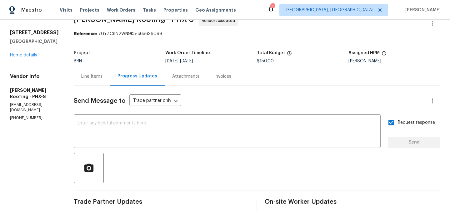
scroll to position [0, 0]
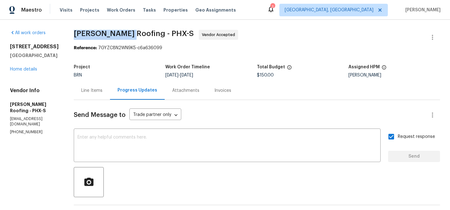
drag, startPoint x: 73, startPoint y: 33, endPoint x: 124, endPoint y: 32, distance: 50.7
copy span "Stout Roofing"
click at [96, 94] on div "Line Items" at bounding box center [92, 90] width 36 height 18
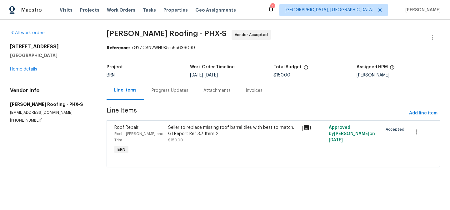
click at [174, 131] on div "Seller to replace missing roof barrel tiles with best to match. GI Report Ref 3…" at bounding box center [233, 130] width 130 height 13
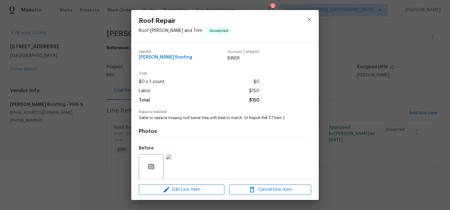
click at [164, 119] on span "Seller to replace missing roof barrel tiles with best to match. GI Report Ref 3…" at bounding box center [216, 117] width 155 height 5
copy span "Seller to replace missing roof barrel tiles with best to match. GI Report Ref 3…"
click at [164, 93] on div "Labor $150" at bounding box center [199, 90] width 121 height 9
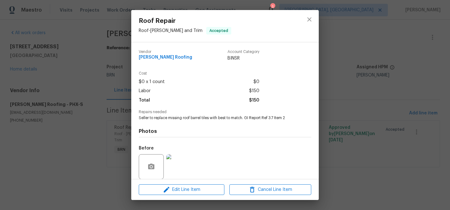
click at [101, 91] on div "Roof Repair Roof - Eaves and Trim Accepted Vendor Stout Roofing Account Categor…" at bounding box center [225, 105] width 450 height 210
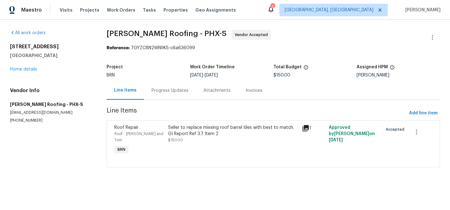
click at [161, 91] on div "Progress Updates" at bounding box center [170, 90] width 37 height 6
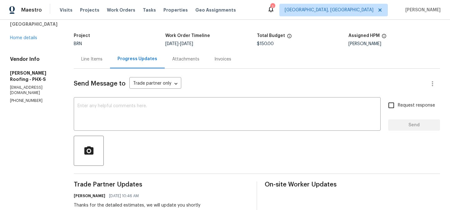
scroll to position [43, 0]
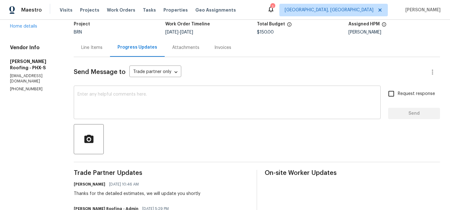
click at [126, 103] on textarea at bounding box center [228, 103] width 300 height 22
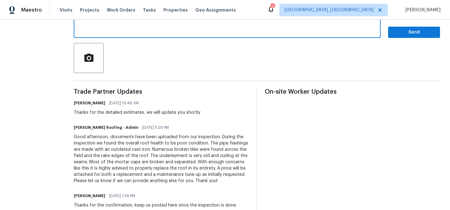
scroll to position [125, 0]
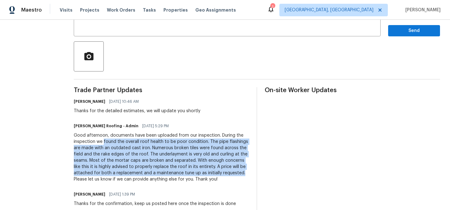
drag, startPoint x: 104, startPoint y: 143, endPoint x: 243, endPoint y: 171, distance: 142.1
click at [243, 171] on div "Good afternoon, documents have been uploaded from our inspection. During the in…" at bounding box center [161, 157] width 175 height 50
copy div "found the overall roof health to be poor condition. The pipe flashings are made…"
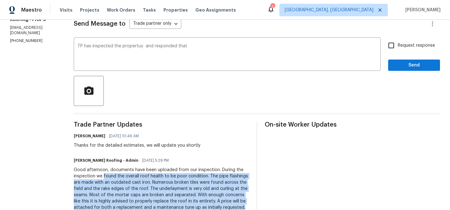
scroll to position [71, 0]
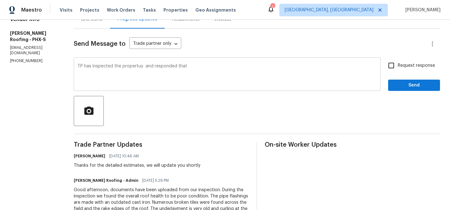
click at [196, 70] on textarea "TP has inspected the propertuy and responded that" at bounding box center [228, 75] width 300 height 22
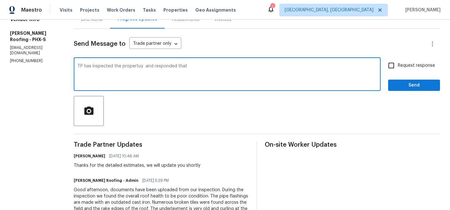
paste textarea "found the overall roof health to be poor condition. The pipe flashings are made…"
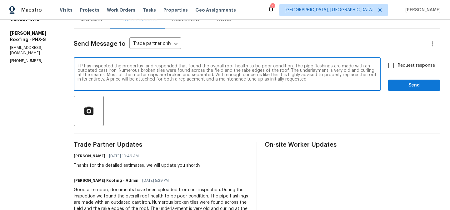
click at [184, 66] on textarea "TP has inspected the propertuy and responded that found the overall roof health…" at bounding box center [228, 75] width 300 height 22
click at [131, 81] on textarea "TP has inspected the propertuy and responded that they found the overall roof h…" at bounding box center [228, 75] width 300 height 22
type textarea "TP has inspected the propertuy and responded that they found the overall roof h…"
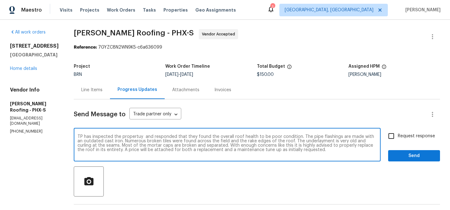
scroll to position [0, 0]
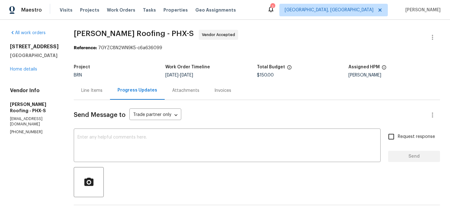
click at [260, 74] on span "$150.00" at bounding box center [265, 75] width 17 height 4
copy span "$150.00"
click at [57, 40] on div "All work orders 5976 W Alameda Rd Glendale, AZ 85310 Home details Vendor Info S…" at bounding box center [34, 82] width 49 height 105
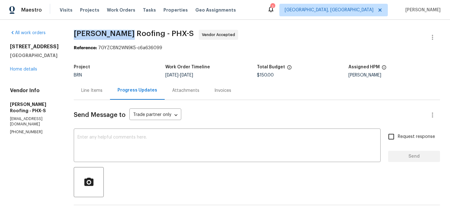
drag, startPoint x: 72, startPoint y: 34, endPoint x: 125, endPoint y: 34, distance: 53.2
copy span "Stout Roofing"
click at [21, 72] on div "All work orders 5976 W Alameda Rd Glendale, AZ 85310 Home details Vendor Info S…" at bounding box center [34, 82] width 49 height 105
click at [20, 72] on div "5976 W Alameda Rd Glendale, AZ 85310 Home details" at bounding box center [34, 57] width 49 height 29
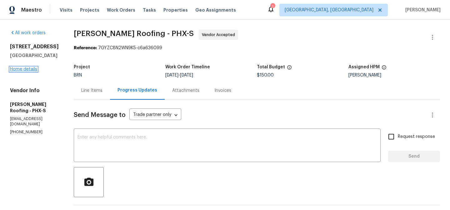
click at [24, 69] on link "Home details" at bounding box center [23, 69] width 27 height 4
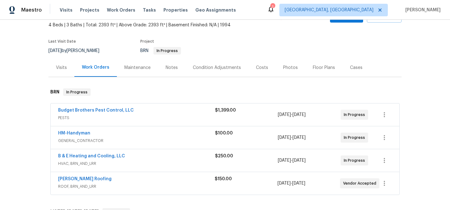
scroll to position [38, 0]
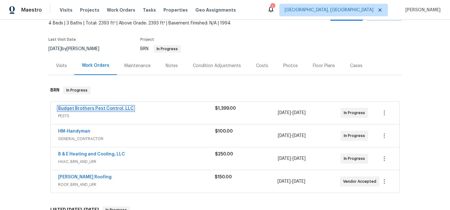
click at [105, 108] on link "Budget Brothers Pest Control, LLC" at bounding box center [96, 108] width 76 height 4
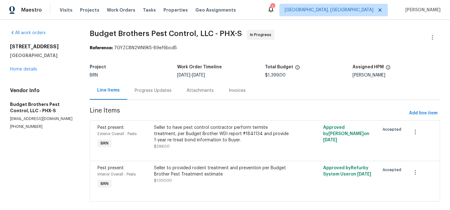
click at [155, 91] on div "Progress Updates" at bounding box center [153, 90] width 37 height 6
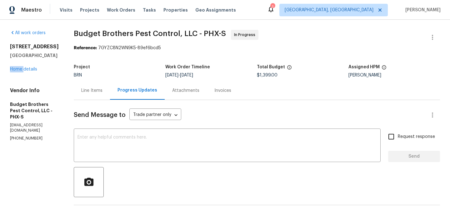
click at [23, 66] on div "5976 W Alameda Rd Glendale, AZ 85310 Home details" at bounding box center [34, 57] width 49 height 29
click at [22, 69] on link "Home details" at bounding box center [23, 69] width 27 height 4
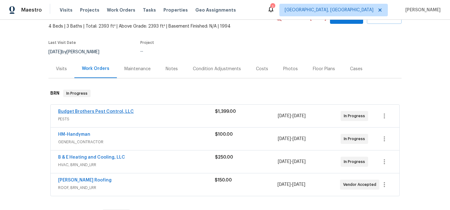
scroll to position [56, 0]
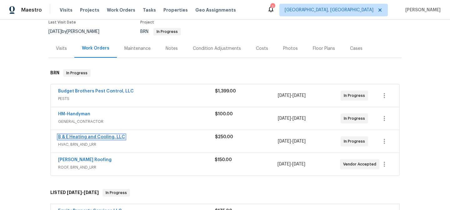
click at [80, 135] on link "B & E Heating and Cooling, LLC" at bounding box center [91, 136] width 67 height 4
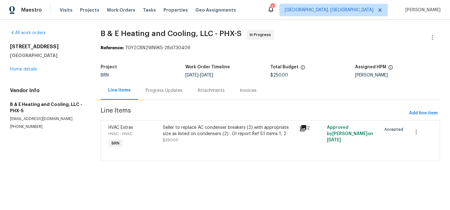
click at [159, 94] on div "Progress Updates" at bounding box center [164, 90] width 52 height 18
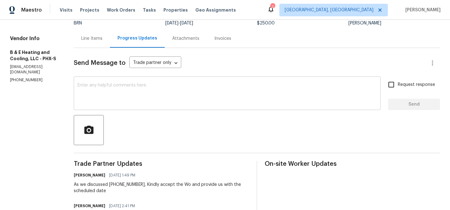
scroll to position [53, 0]
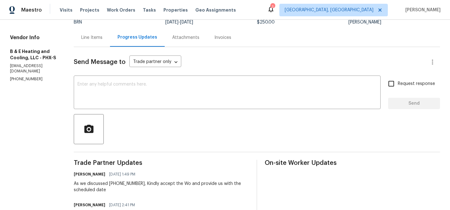
click at [28, 76] on p "(602) 281-6610" at bounding box center [34, 78] width 49 height 5
copy p "(602) 281-6610"
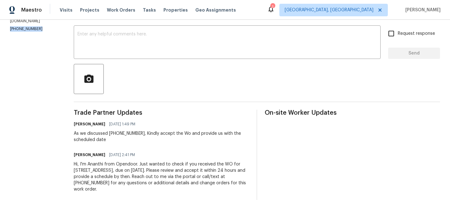
scroll to position [0, 0]
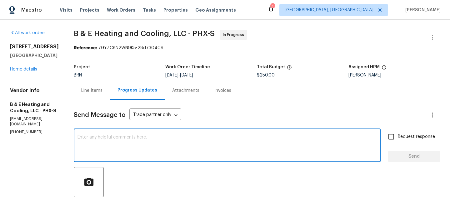
click at [99, 152] on textarea at bounding box center [228, 146] width 300 height 22
click at [25, 129] on p "(602) 281-6610" at bounding box center [34, 131] width 49 height 5
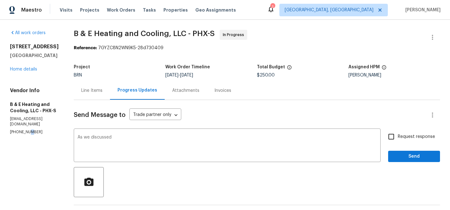
click at [25, 129] on p "(602) 281-6610" at bounding box center [34, 131] width 49 height 5
copy p "(602) 281-6610"
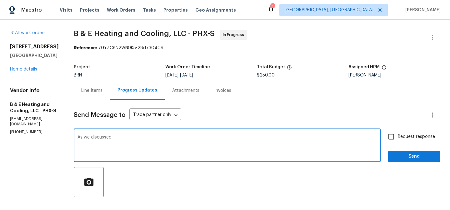
click at [139, 146] on textarea "As we discussed" at bounding box center [228, 146] width 300 height 22
paste textarea "(602) 281-6610"
type textarea "As we discussed (602) 281-6610, Kindly provide us with the scheduled date"
click at [403, 133] on span "Request response" at bounding box center [416, 136] width 37 height 7
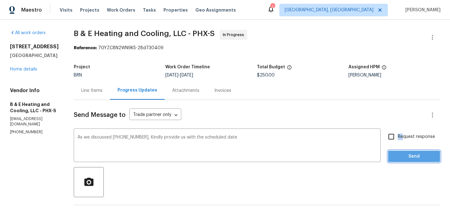
click at [399, 158] on span "Send" at bounding box center [414, 156] width 42 height 8
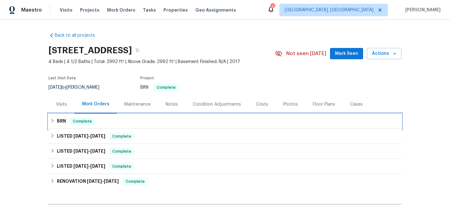
click at [78, 117] on div "BRN Complete" at bounding box center [224, 121] width 353 height 15
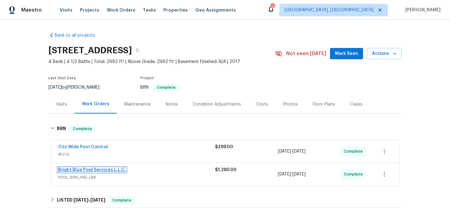
click at [72, 170] on link "Bright Blue Pool Services L.L.C." at bounding box center [92, 169] width 68 height 4
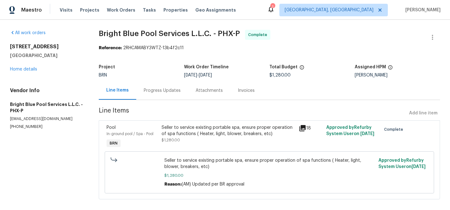
click at [245, 90] on div "Invoices" at bounding box center [246, 90] width 17 height 6
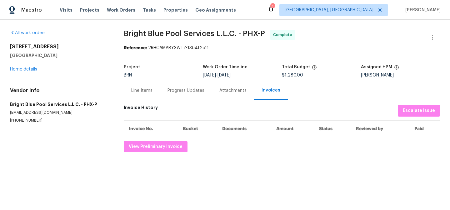
click at [169, 91] on div "Progress Updates" at bounding box center [186, 90] width 37 height 6
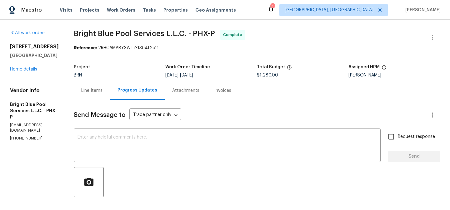
click at [27, 120] on h5 "Bright Blue Pool Services L.L.C. - PHX-P" at bounding box center [34, 110] width 49 height 19
click at [23, 132] on p "[EMAIL_ADDRESS][DOMAIN_NAME]" at bounding box center [34, 127] width 49 height 11
click at [18, 138] on p "[PHONE_NUMBER]" at bounding box center [34, 137] width 49 height 5
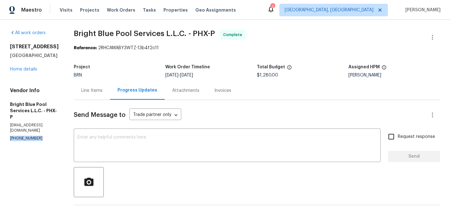
click at [18, 138] on p "[PHONE_NUMBER]" at bounding box center [34, 137] width 49 height 5
copy p "[PHONE_NUMBER]"
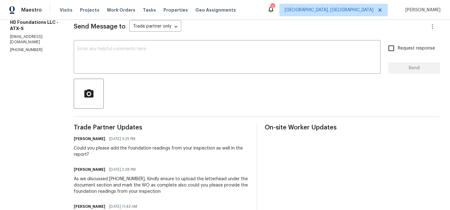
scroll to position [62, 0]
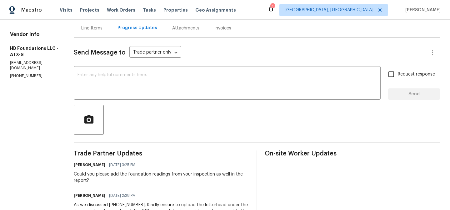
copy p "(817) 226-7221"
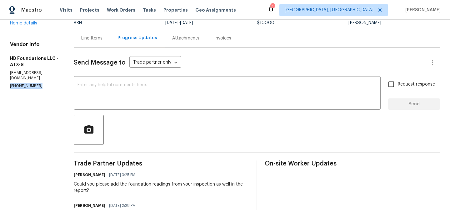
scroll to position [0, 0]
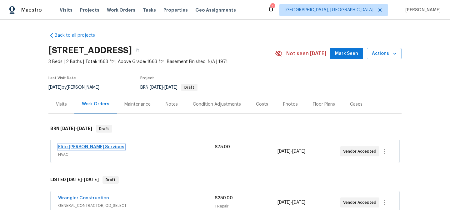
click at [73, 149] on link "Elite [PERSON_NAME] Services" at bounding box center [91, 146] width 66 height 4
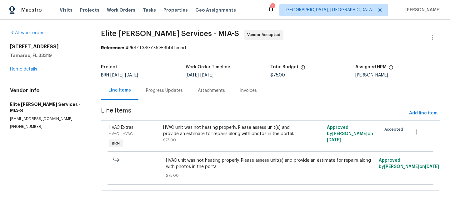
click at [154, 92] on div "Progress Updates" at bounding box center [164, 90] width 37 height 6
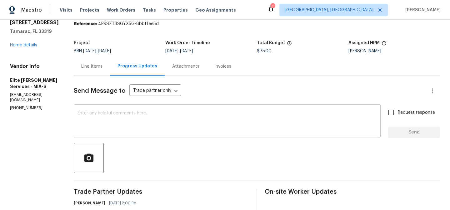
scroll to position [42, 0]
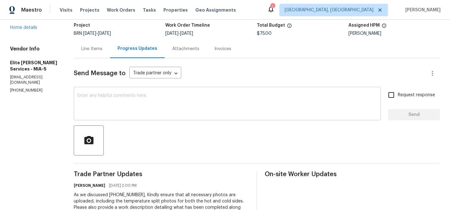
click at [126, 104] on textarea at bounding box center [228, 104] width 300 height 22
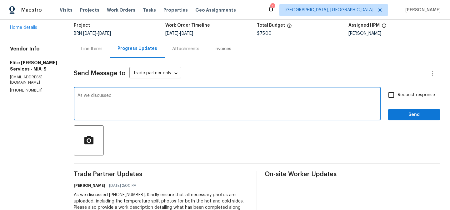
click at [32, 88] on p "[PHONE_NUMBER]" at bounding box center [34, 90] width 49 height 5
click at [32, 88] on p "(954) 839-4259" at bounding box center [34, 90] width 49 height 5
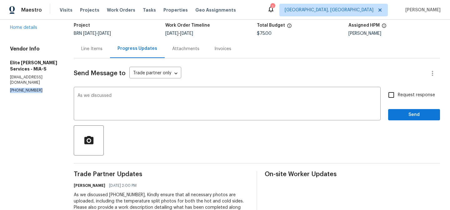
click at [32, 88] on p "(954) 839-4259" at bounding box center [34, 90] width 49 height 5
copy p "(954) 839-4259"
click at [135, 97] on textarea "As we discussed" at bounding box center [228, 104] width 300 height 22
paste textarea "(954) 839-4259"
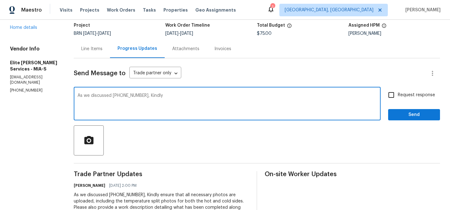
click at [24, 80] on div "Vendor Info Elite Manning Services - MIA-S manningseliteservices@gmail.com (954…" at bounding box center [34, 69] width 49 height 47
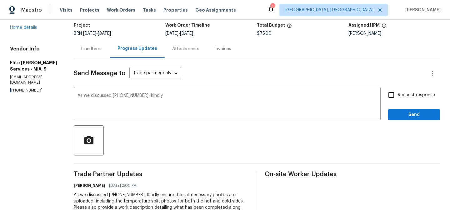
click at [24, 80] on div "Vendor Info Elite Manning Services - MIA-S manningseliteservices@gmail.com (954…" at bounding box center [34, 69] width 49 height 47
copy p "(954) 839-4259"
click at [188, 96] on textarea "As we discussed (954) 839-4259, Kindly" at bounding box center [228, 104] width 300 height 22
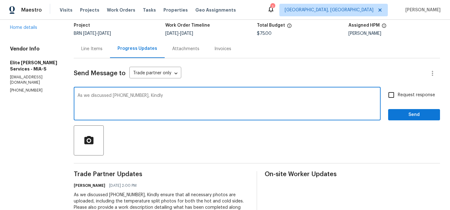
paste textarea "upload the completion photos on the portal along with the work description of w…"
drag, startPoint x: 235, startPoint y: 95, endPoint x: 262, endPoint y: 96, distance: 26.3
click at [262, 96] on textarea "As we discussed (954) 839-4259, Kindly upload the completion photos on the port…" at bounding box center [228, 104] width 300 height 22
drag, startPoint x: 113, startPoint y: 100, endPoint x: 194, endPoint y: 108, distance: 81.4
click at [193, 108] on textarea "As we discussed (954) 839-4259, Kindly upload the completion photos along with …" at bounding box center [228, 104] width 300 height 22
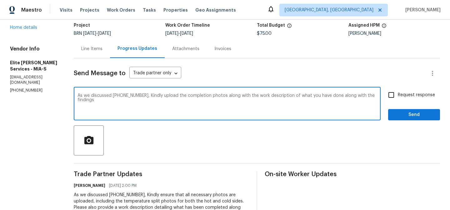
type textarea "As we discussed (954) 839-4259, Kindly upload the completion photos along with …"
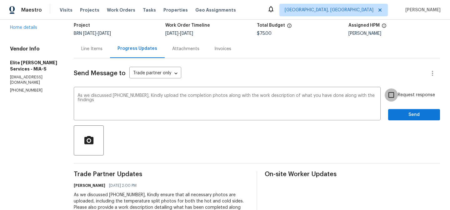
click at [392, 95] on input "Request response" at bounding box center [391, 94] width 13 height 13
checkbox input "true"
click at [397, 112] on span "Send" at bounding box center [414, 115] width 42 height 8
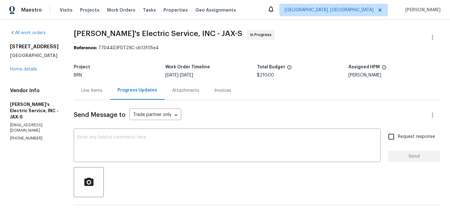
click at [83, 86] on div "Line Items" at bounding box center [92, 90] width 36 height 18
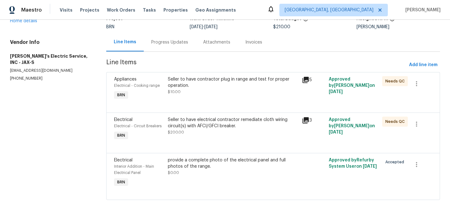
scroll to position [56, 0]
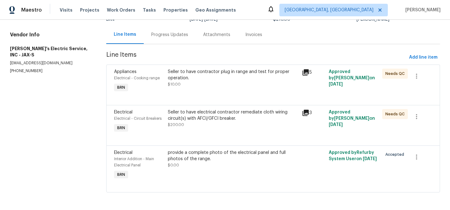
click at [207, 162] on div "provide a complete photo of the electrical panel and full photos of the range. …" at bounding box center [233, 158] width 130 height 19
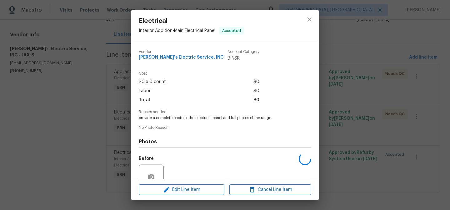
click at [51, 78] on div "Electrical Interior Addition - Main Electrical Panel Accepted Vendor Jack's Ele…" at bounding box center [225, 105] width 450 height 210
